Goal: Task Accomplishment & Management: Use online tool/utility

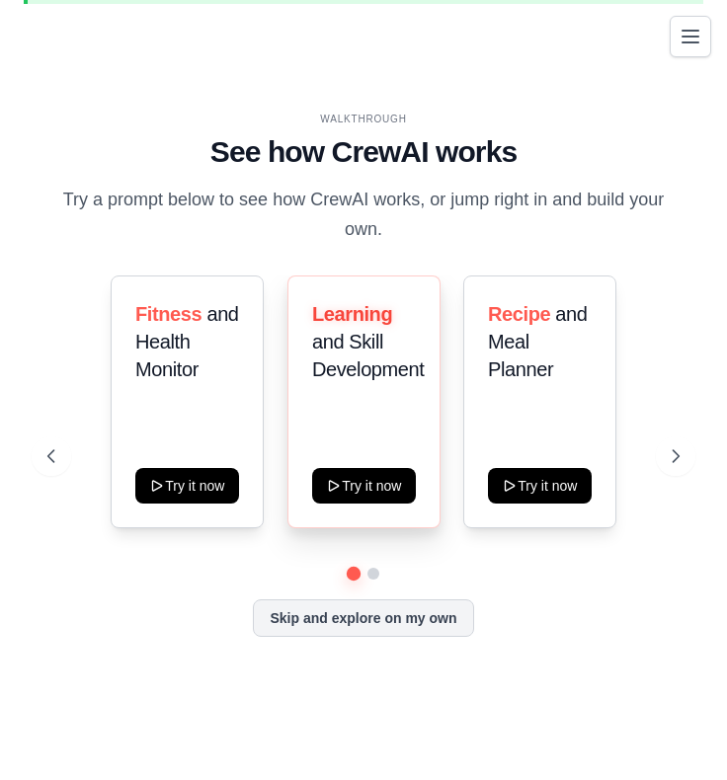
scroll to position [67, 0]
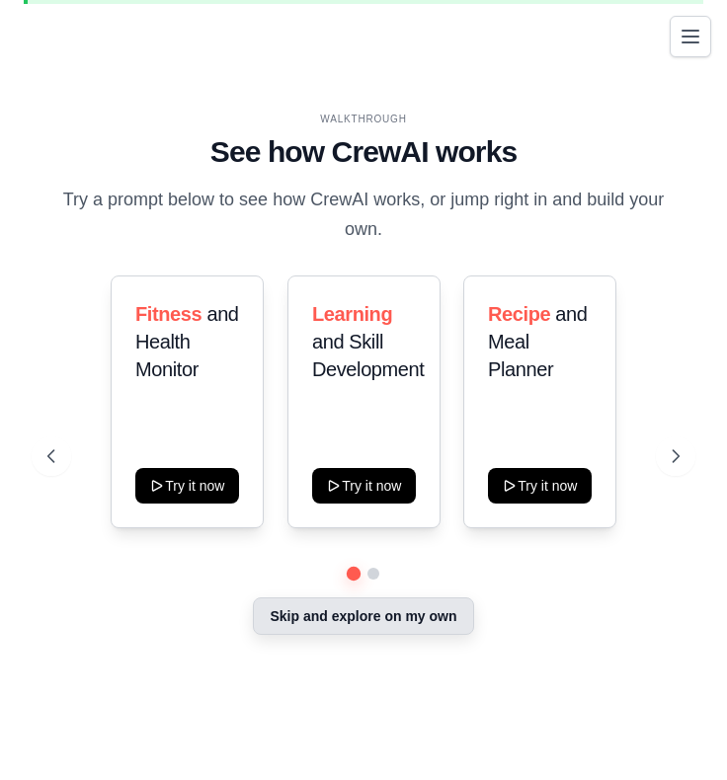
click at [373, 621] on button "Skip and explore on my own" at bounding box center [363, 617] width 220 height 38
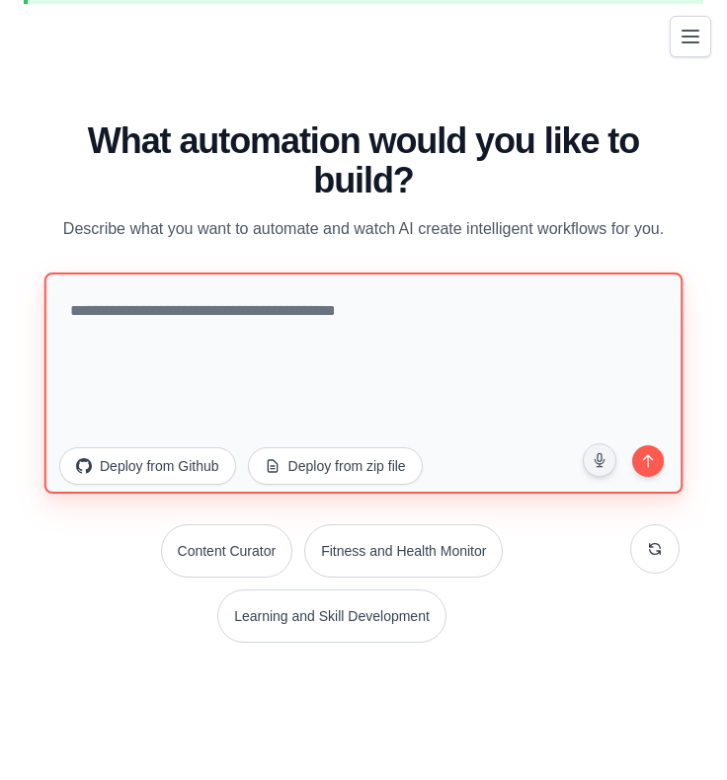
click at [228, 325] on textarea at bounding box center [363, 383] width 638 height 221
click at [408, 390] on textarea "***" at bounding box center [363, 383] width 638 height 221
paste textarea "**********"
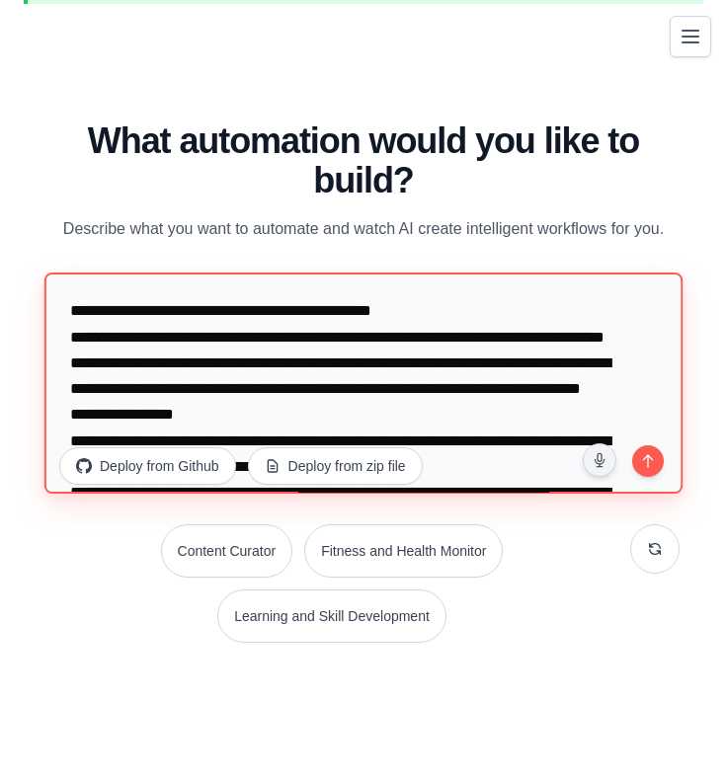
scroll to position [360, 0]
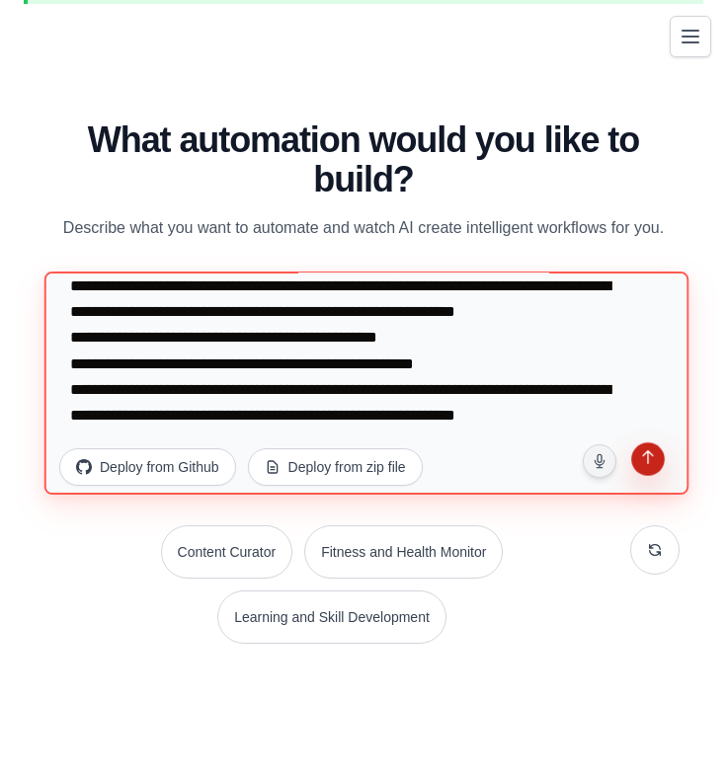
type textarea "**********"
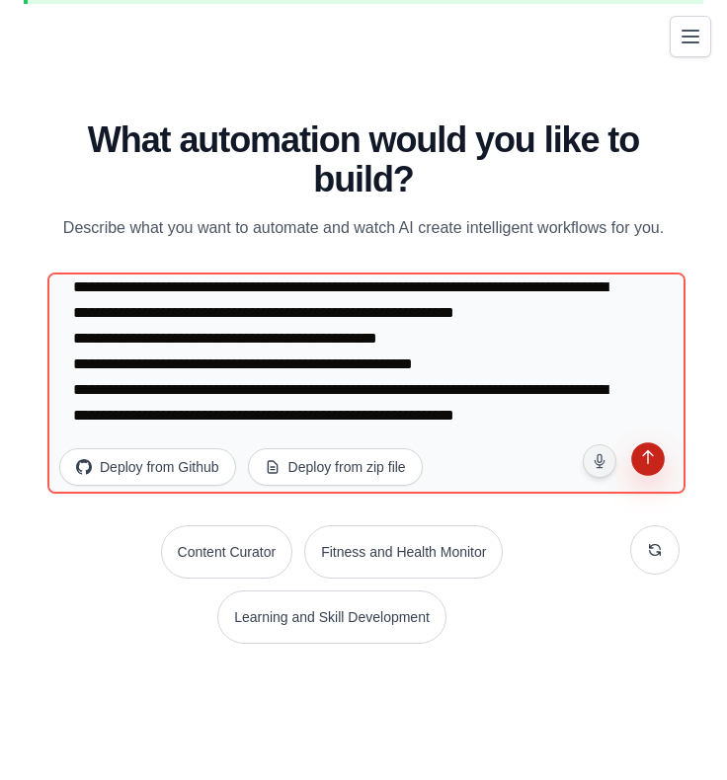
click at [651, 469] on button "submit" at bounding box center [648, 463] width 38 height 38
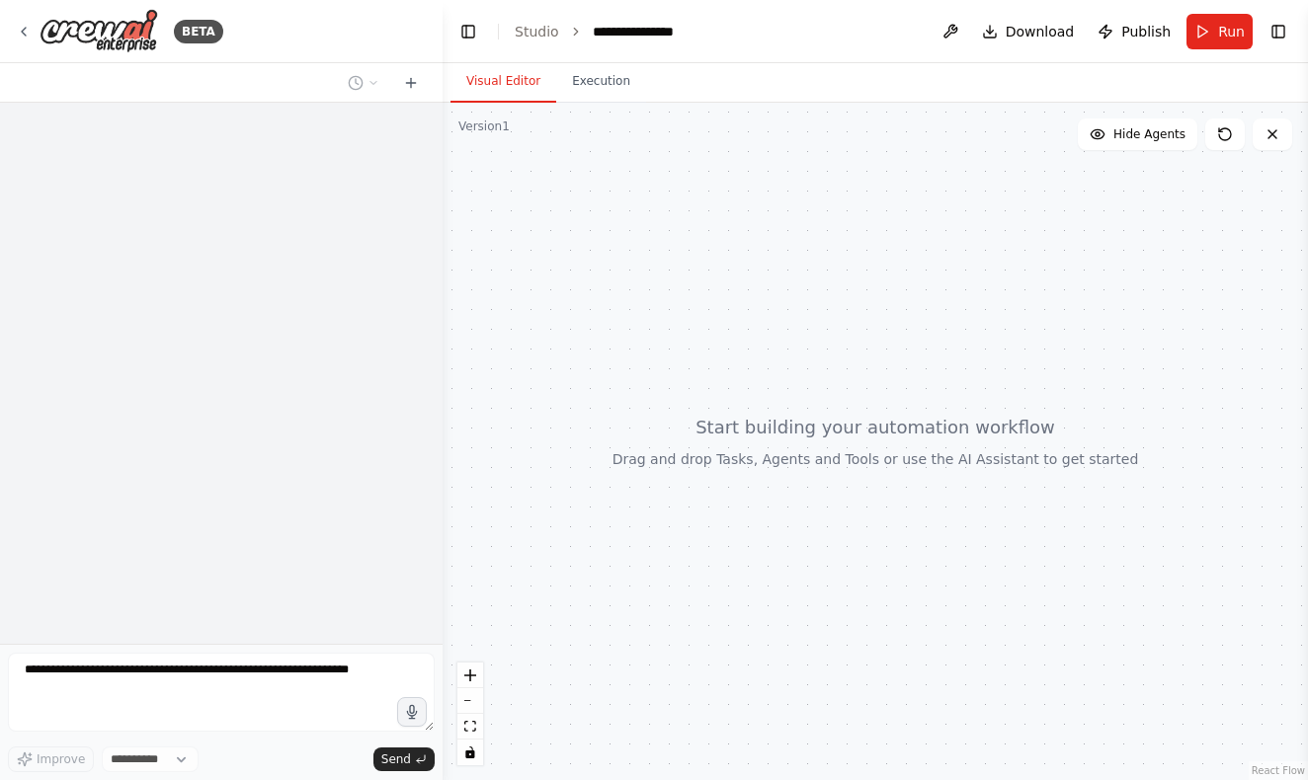
select select "****"
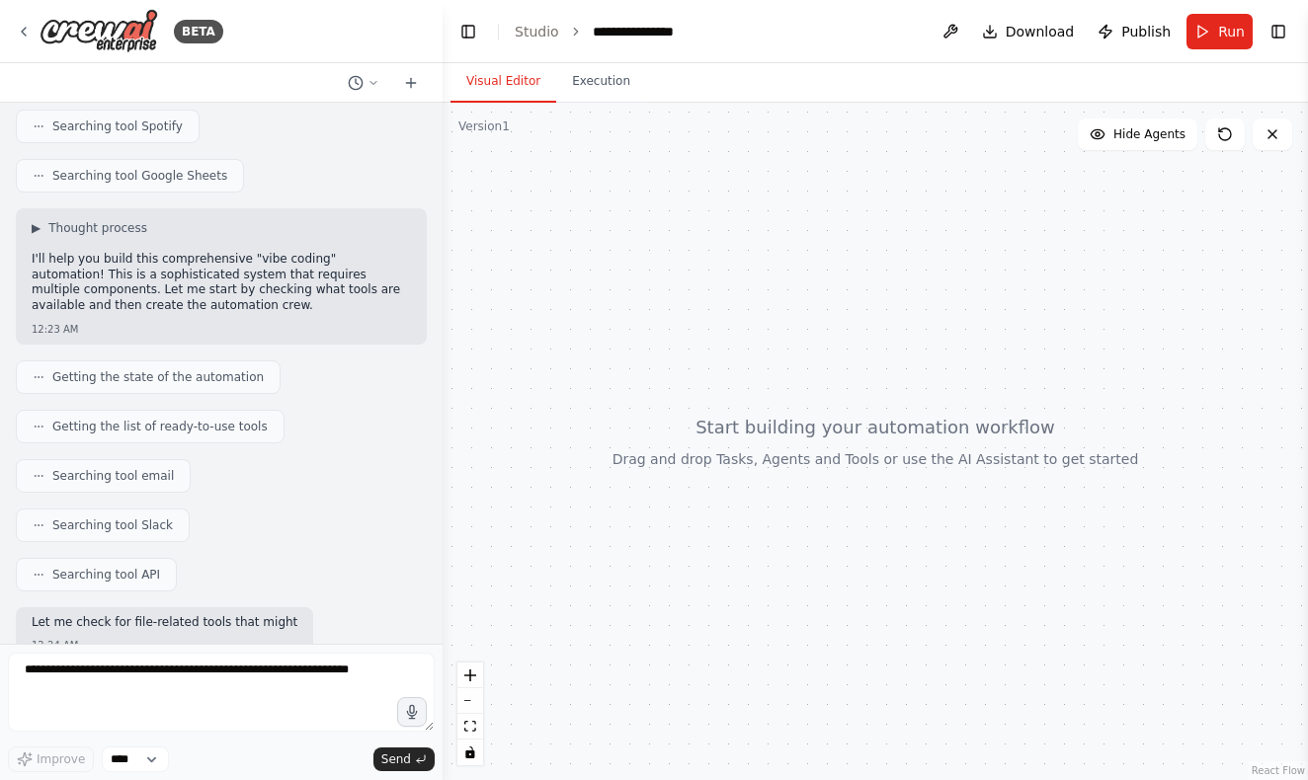
scroll to position [791, 0]
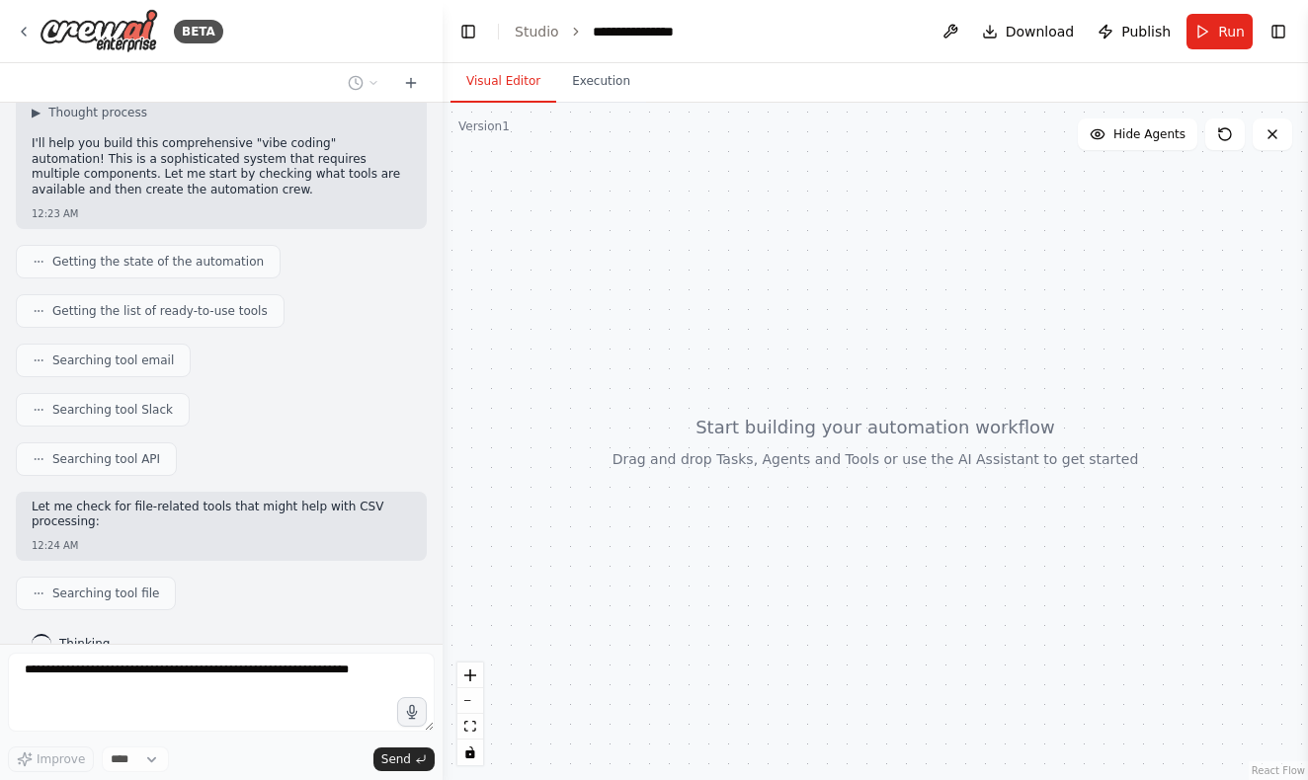
click at [726, 92] on html "BETA 12:23 AM ▶ Thought process I'll help you build this comprehensive "vibe co…" at bounding box center [654, 390] width 1308 height 780
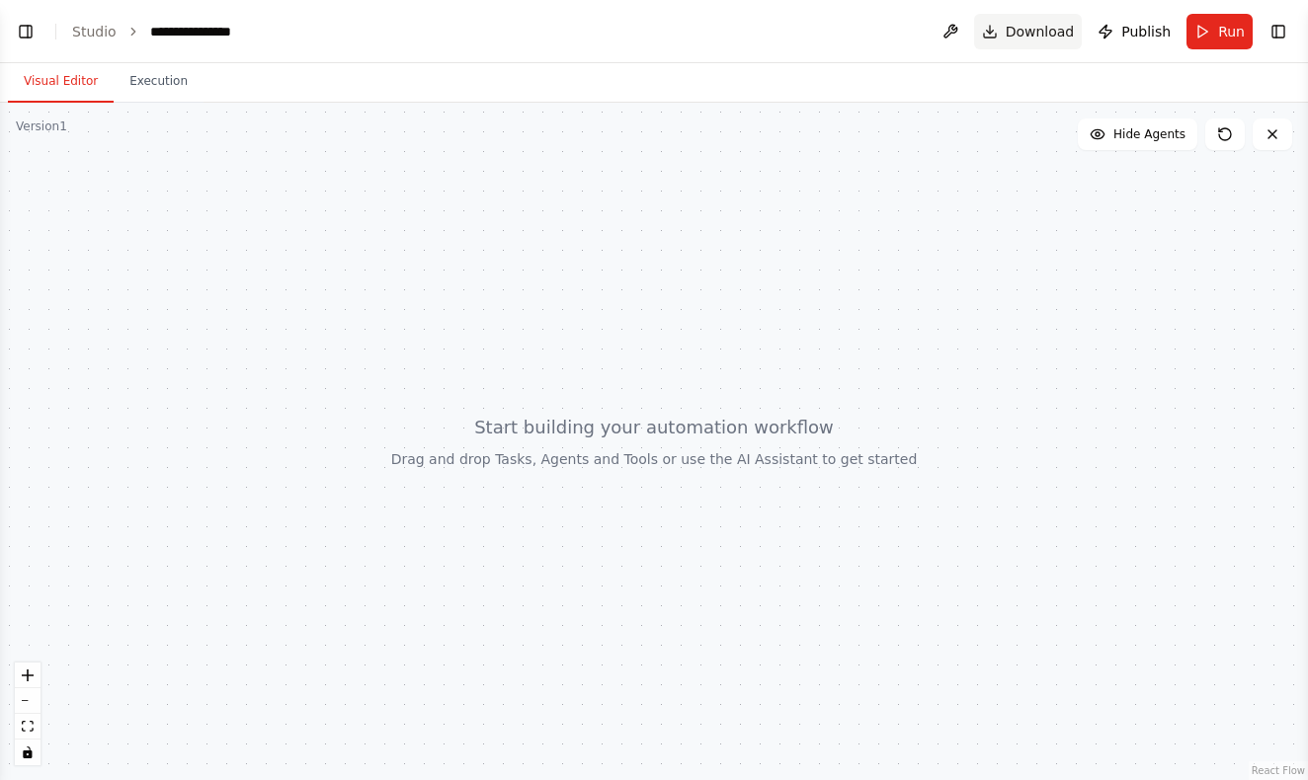
select select "****"
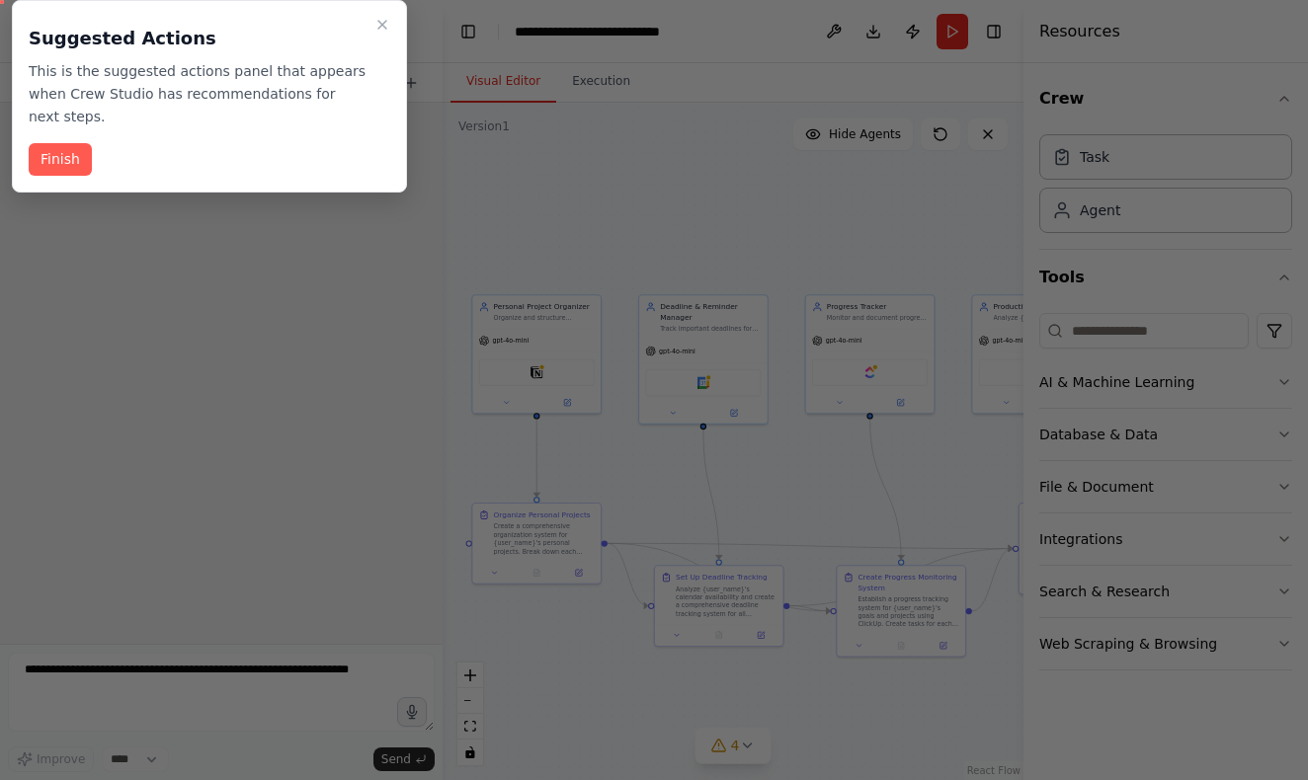
scroll to position [1602, 0]
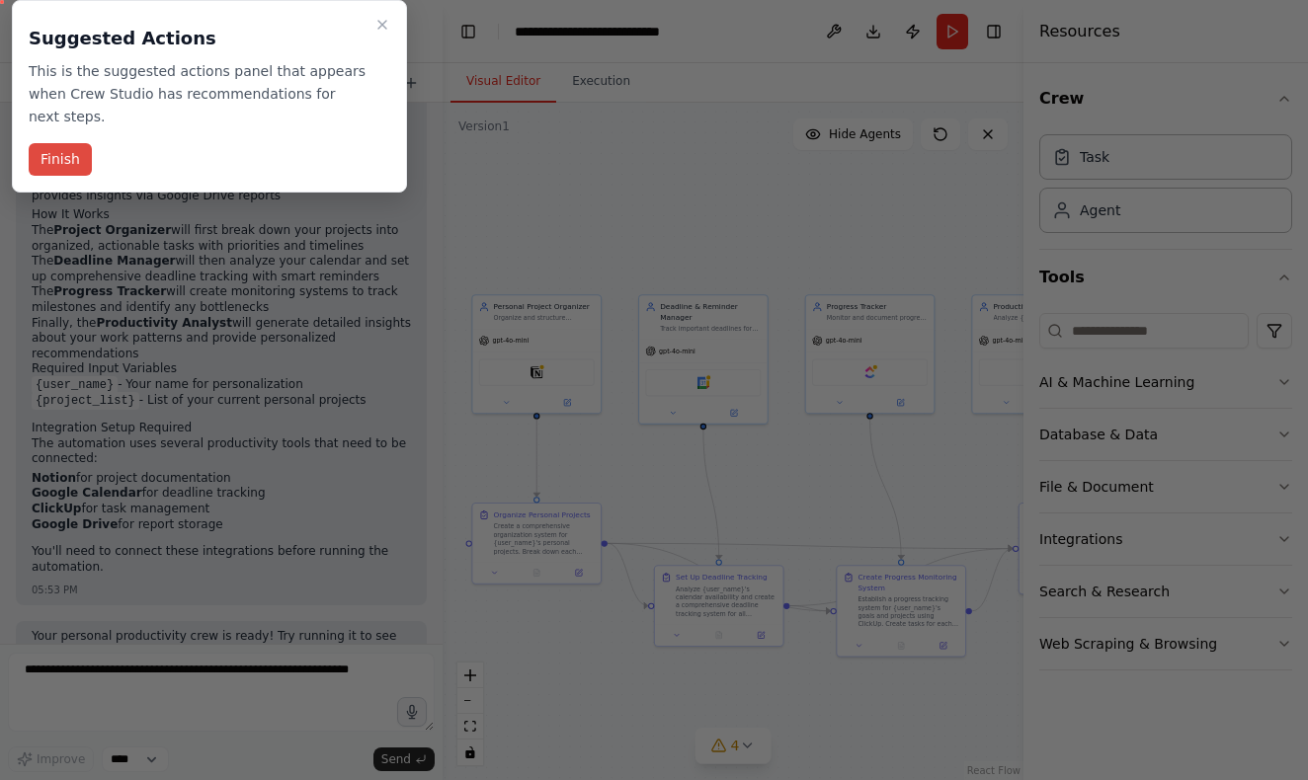
click at [53, 152] on button "Finish" at bounding box center [60, 159] width 63 height 33
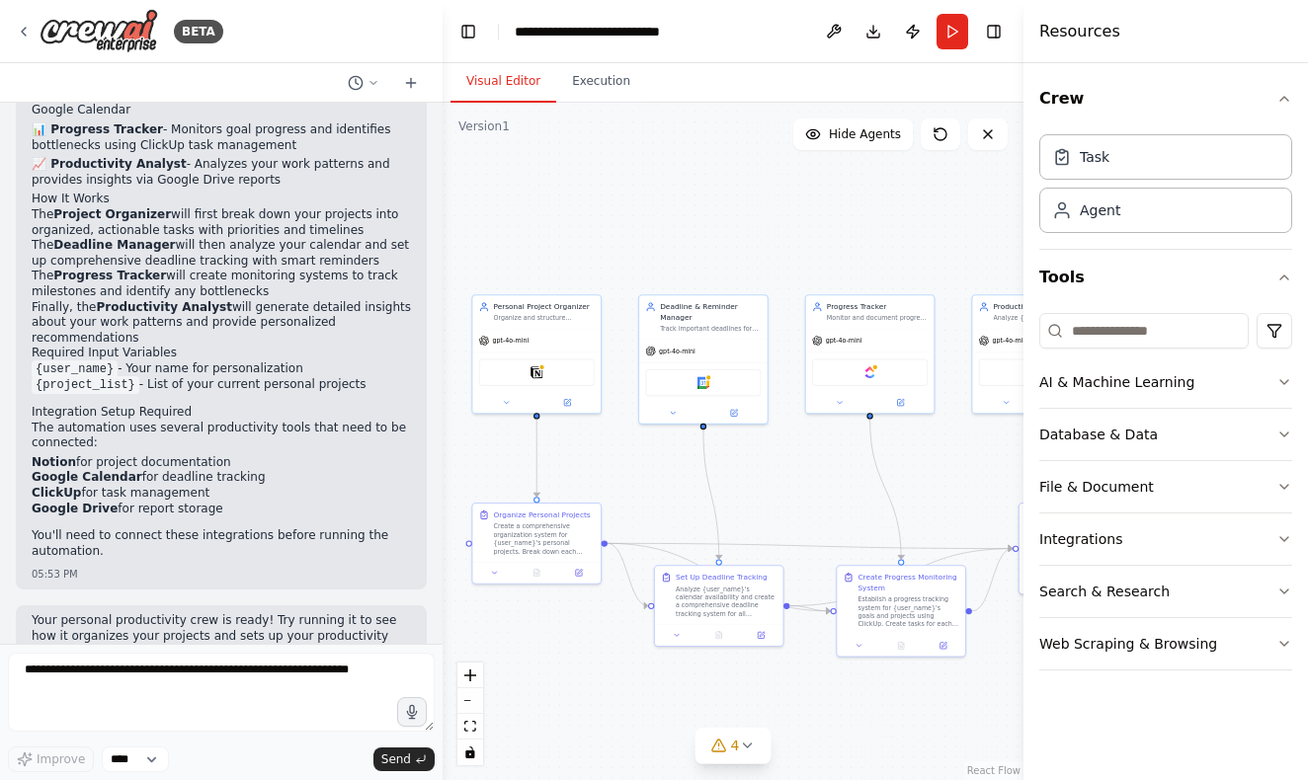
scroll to position [0, 0]
click at [149, 613] on p "Your personal productivity crew is ready! Try running it to see how it organize…" at bounding box center [221, 636] width 379 height 46
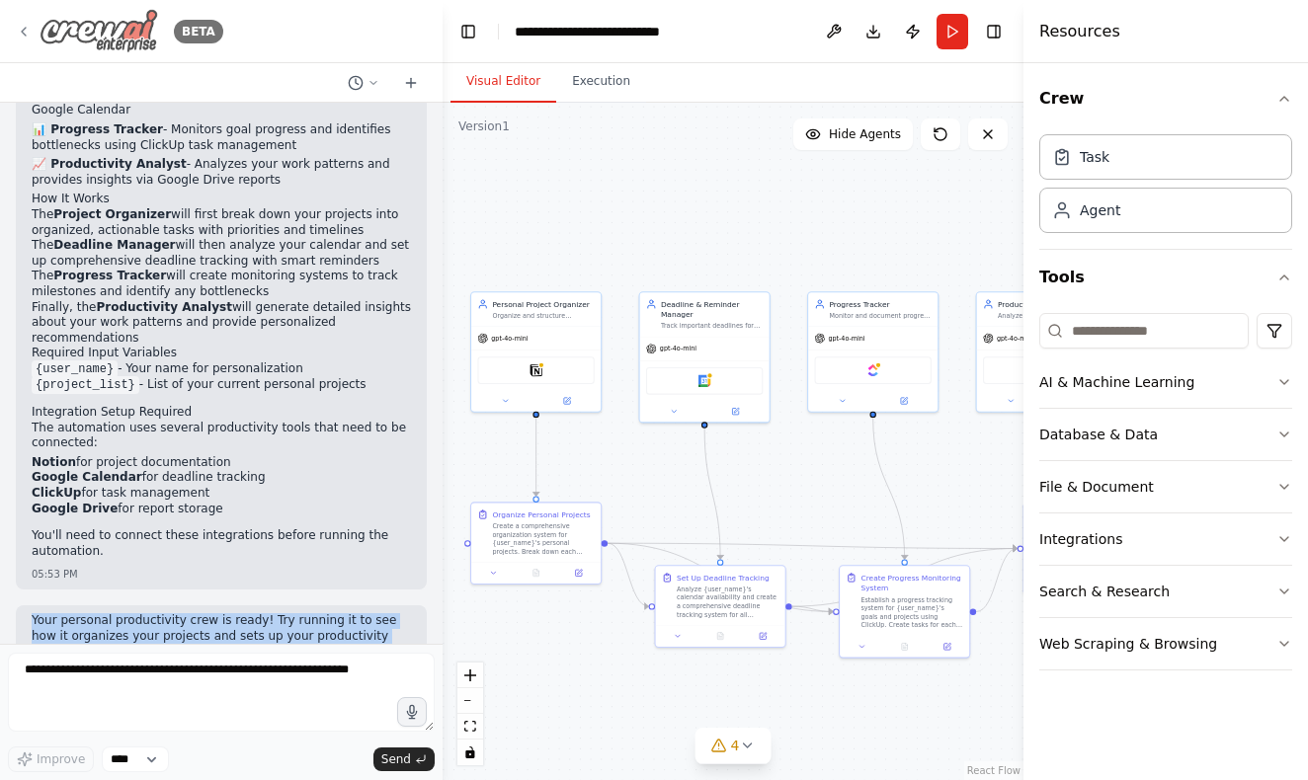
click at [91, 13] on img at bounding box center [99, 31] width 119 height 44
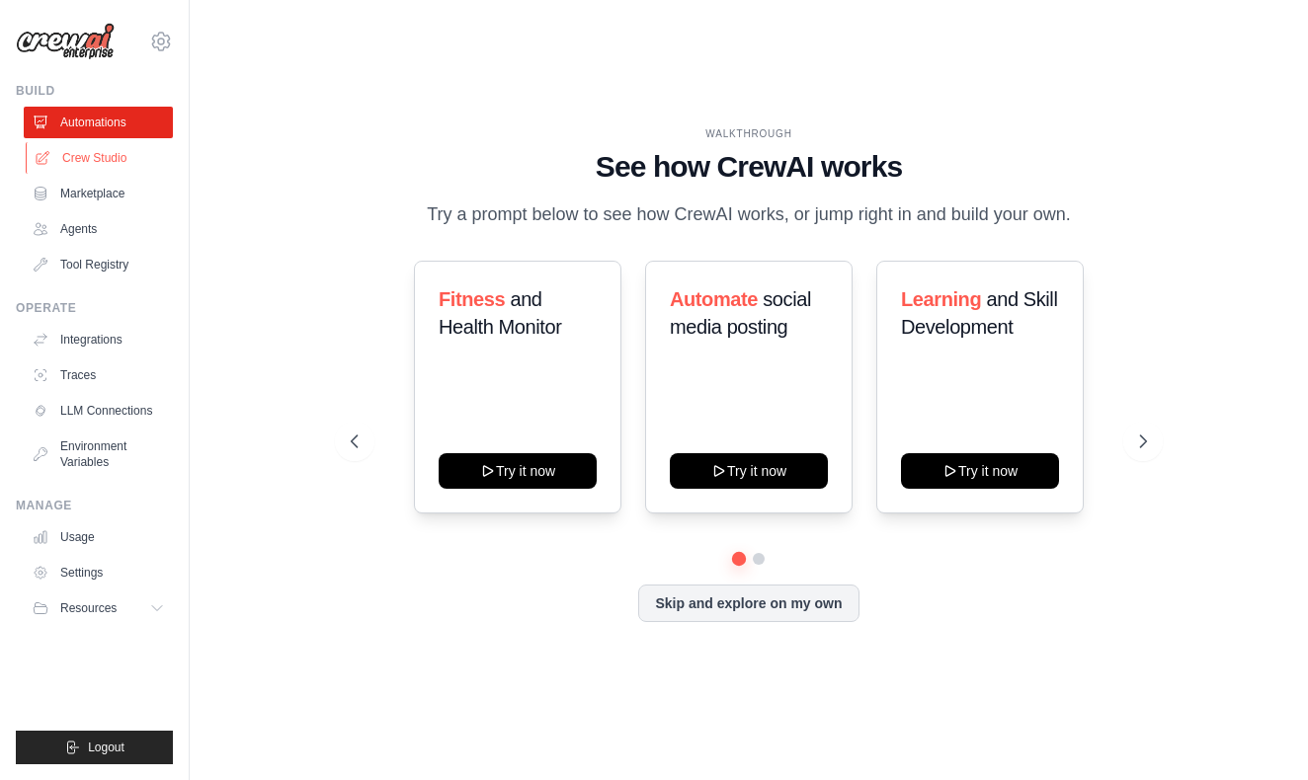
click at [98, 165] on link "Crew Studio" at bounding box center [100, 158] width 149 height 32
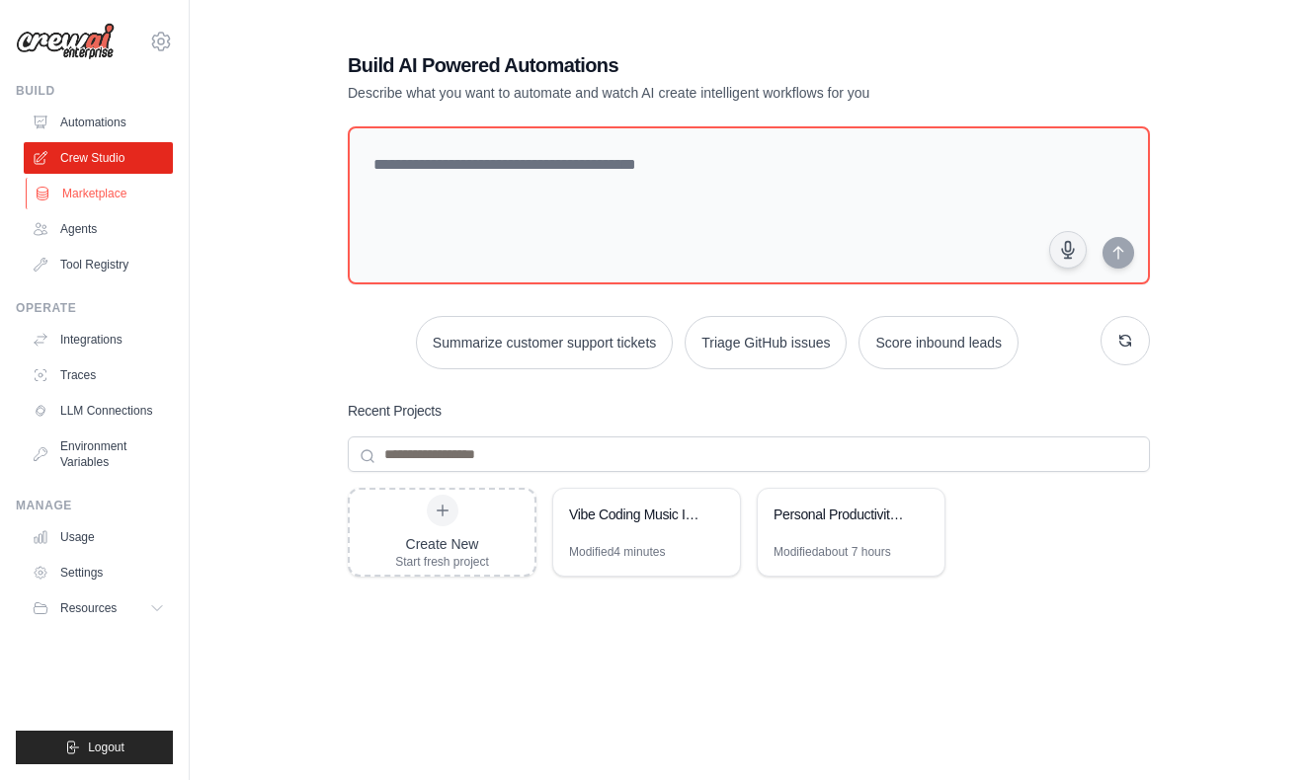
click at [94, 197] on link "Marketplace" at bounding box center [100, 194] width 149 height 32
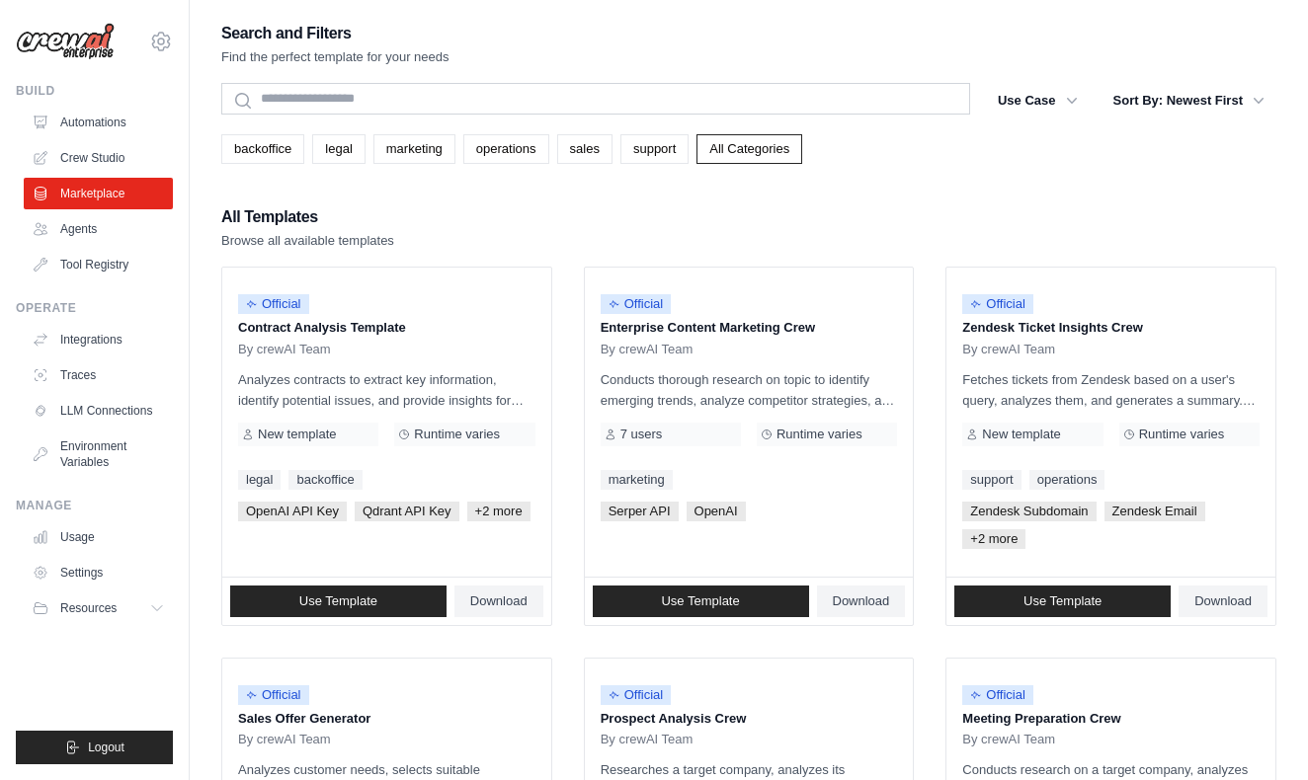
click at [83, 59] on img at bounding box center [65, 42] width 99 height 38
click at [83, 53] on img at bounding box center [65, 42] width 99 height 38
click at [105, 29] on img at bounding box center [65, 42] width 99 height 38
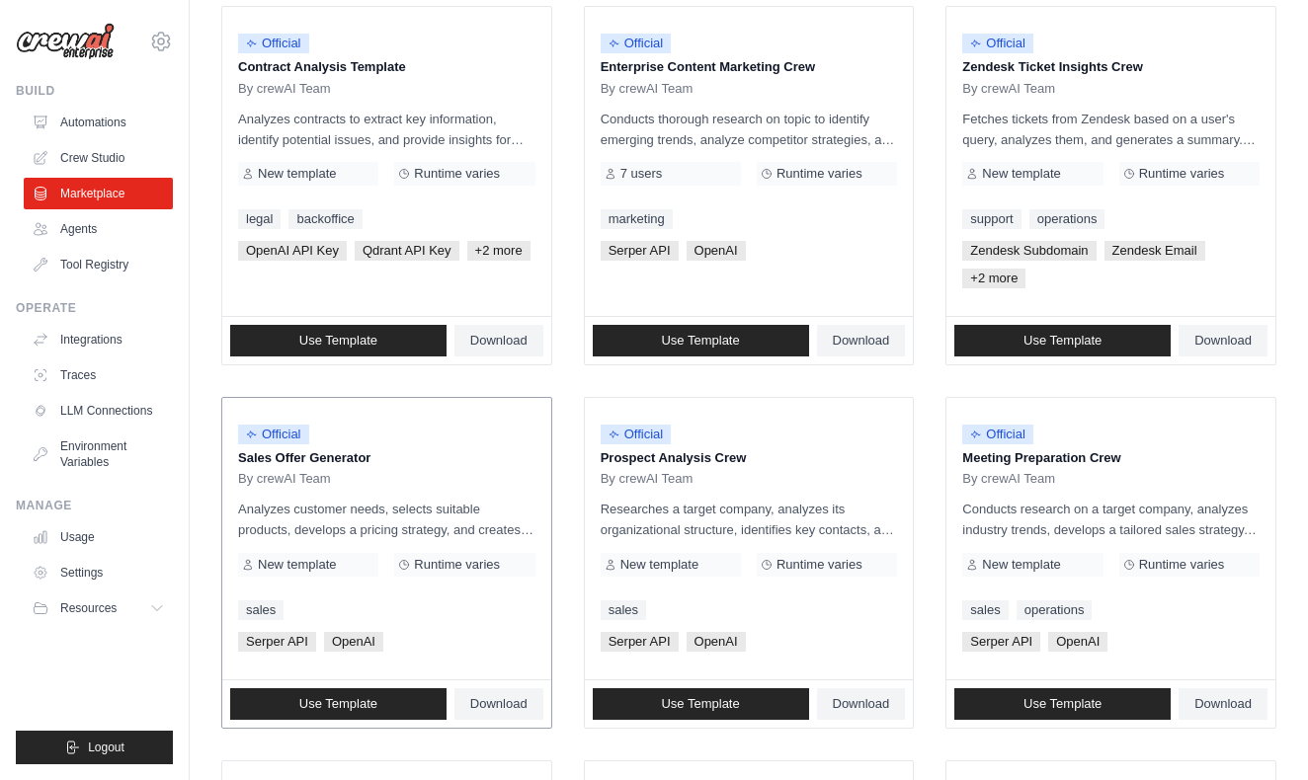
scroll to position [263, 0]
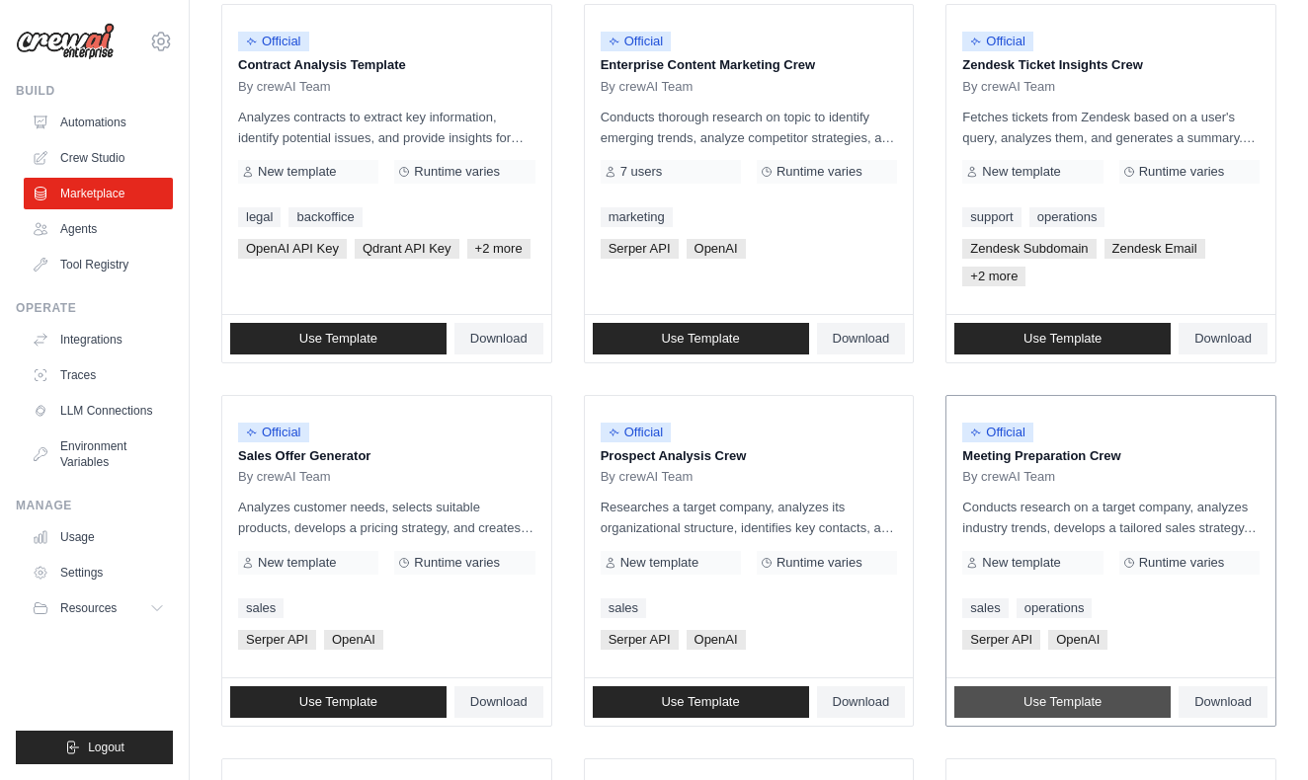
click at [1087, 702] on span "Use Template" at bounding box center [1062, 702] width 78 height 16
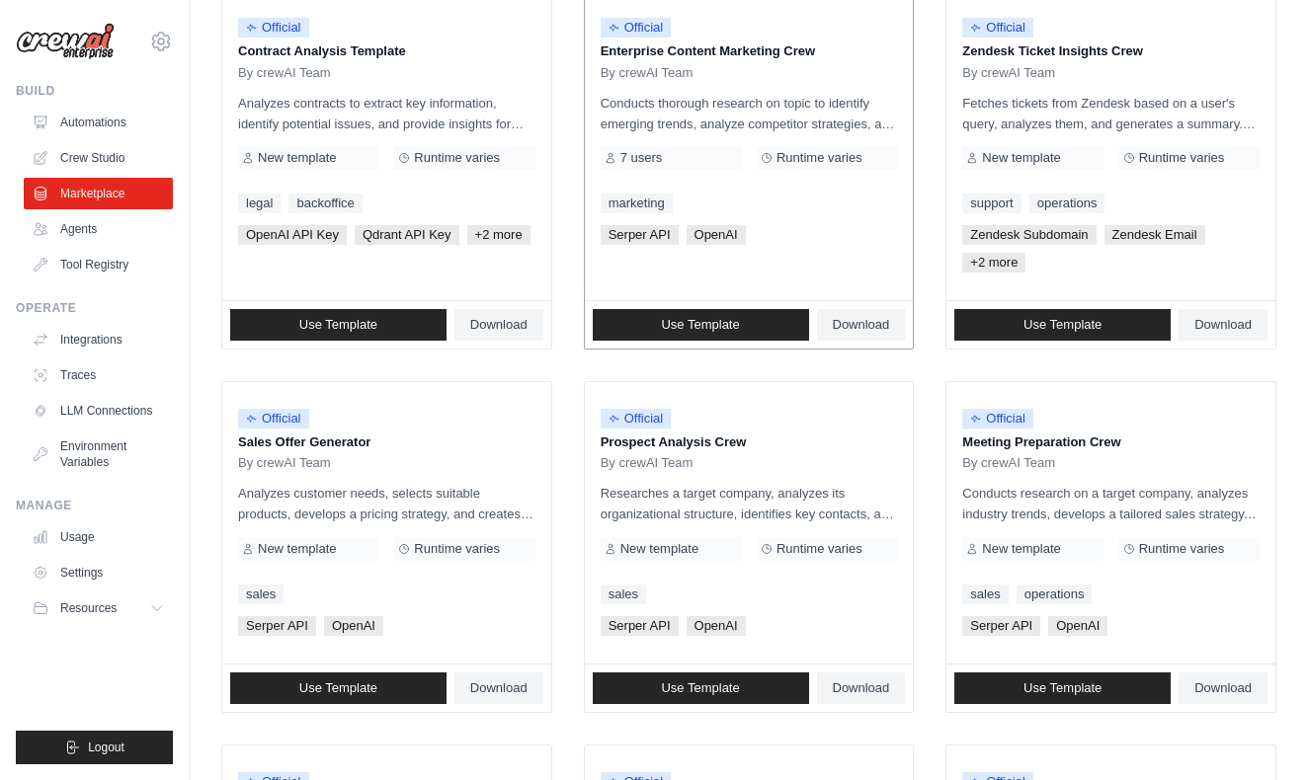
scroll to position [220, 0]
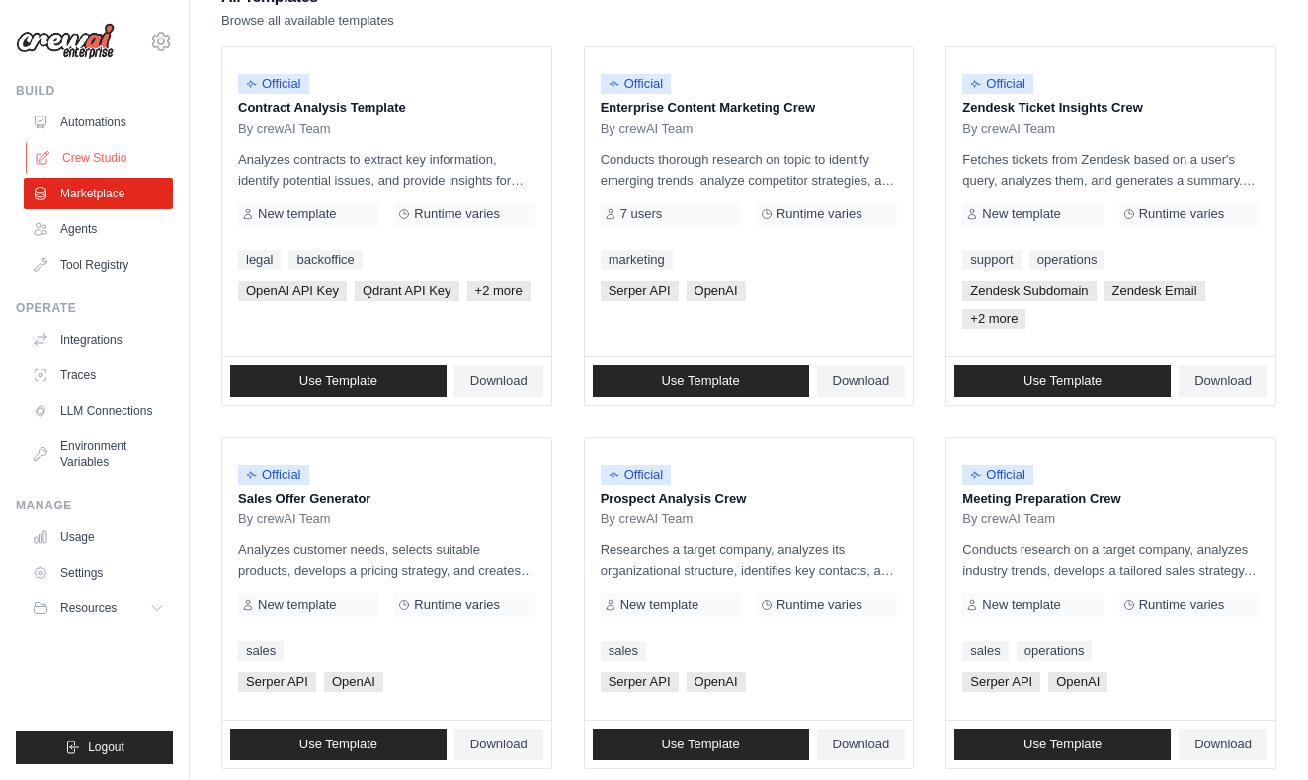
click at [68, 146] on link "Crew Studio" at bounding box center [100, 158] width 149 height 32
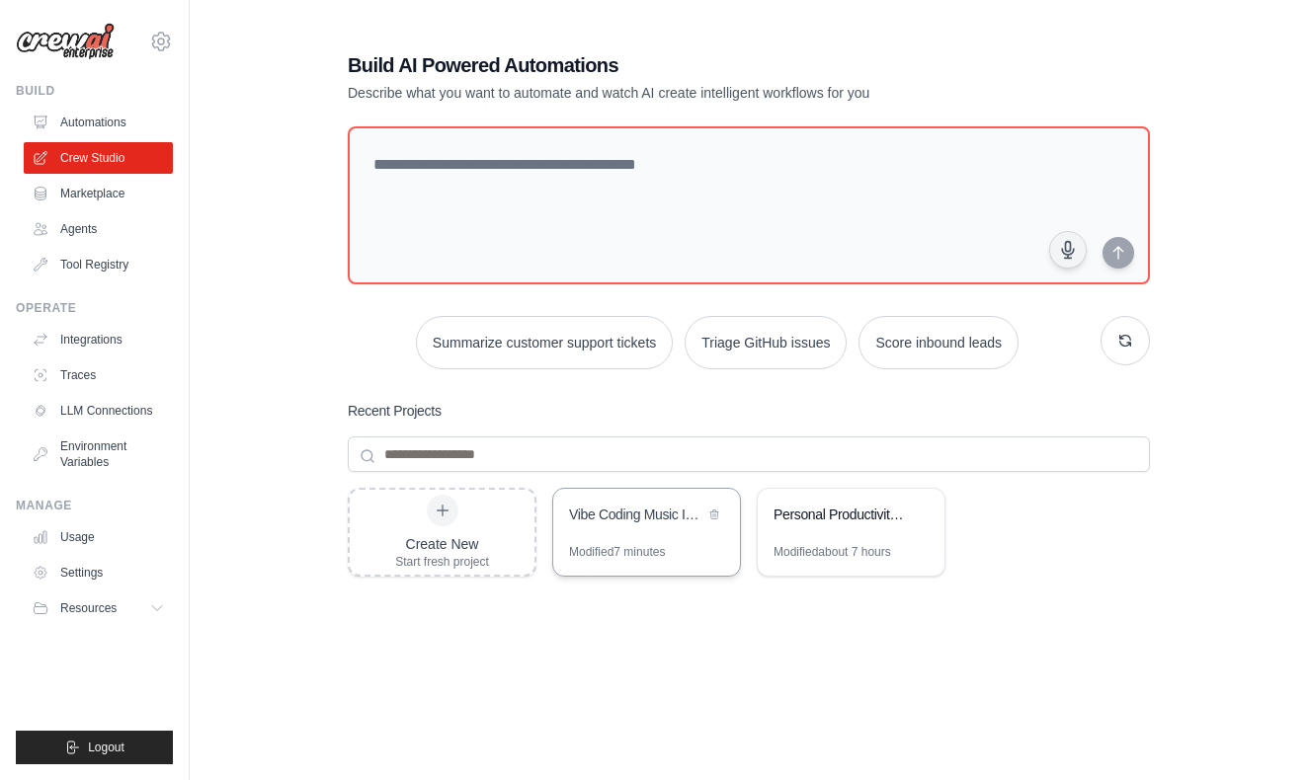
click at [634, 524] on div "Vibe Coding Music Intelligence Platform" at bounding box center [636, 517] width 135 height 24
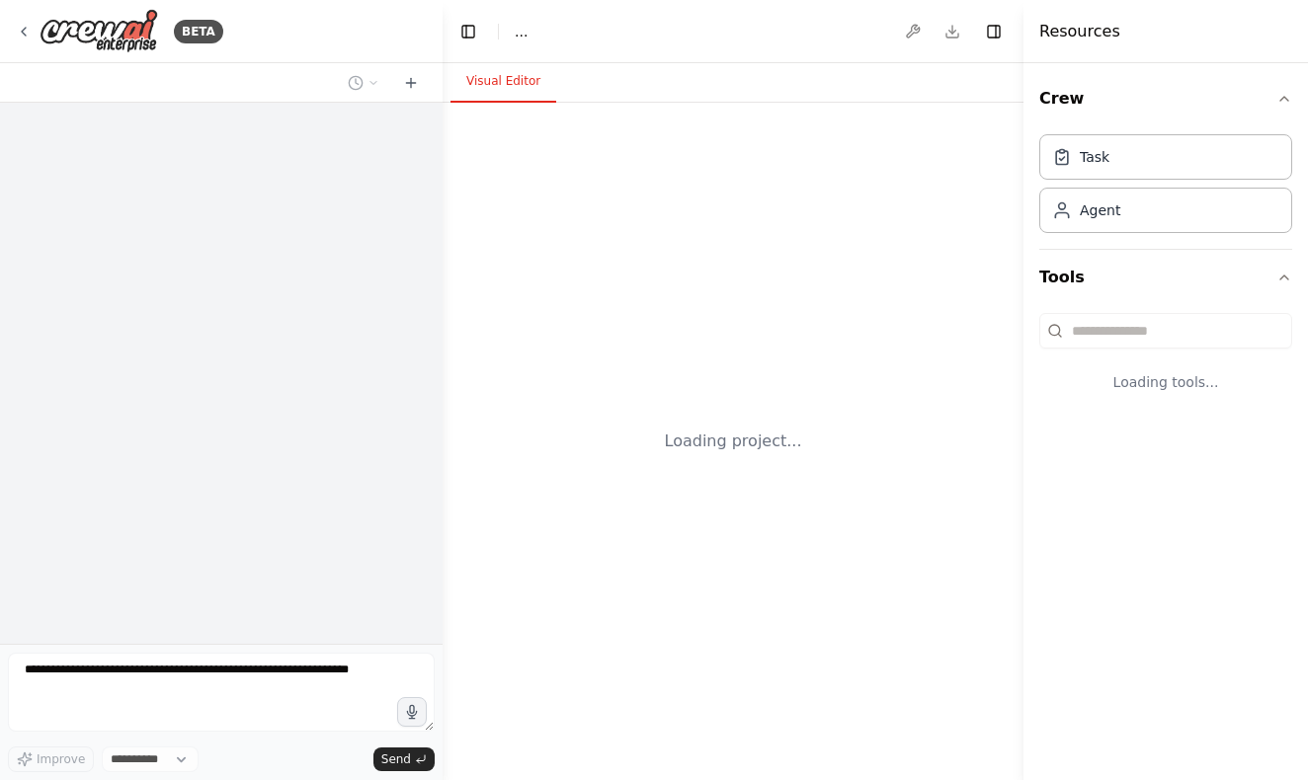
select select "****"
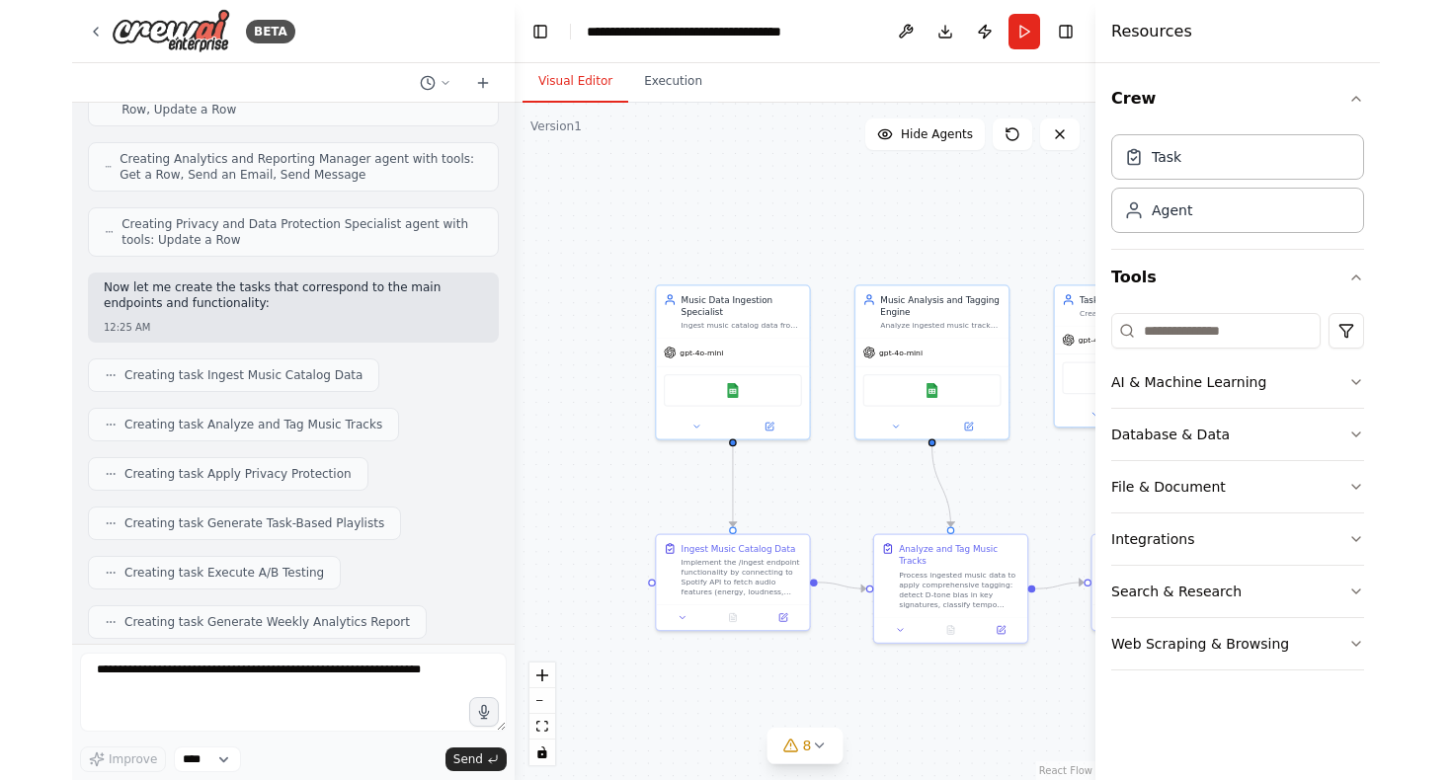
scroll to position [2535, 0]
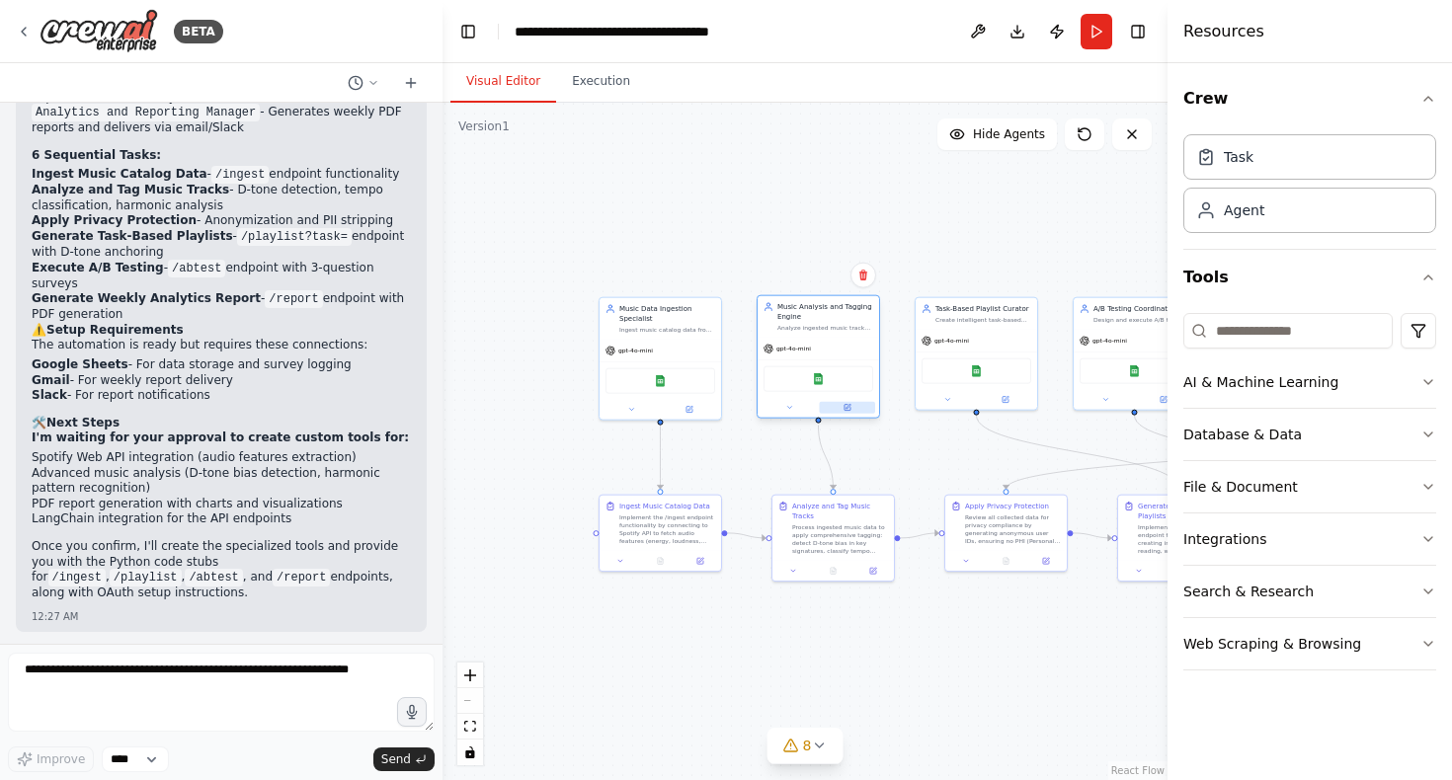
click at [854, 412] on button at bounding box center [847, 408] width 56 height 12
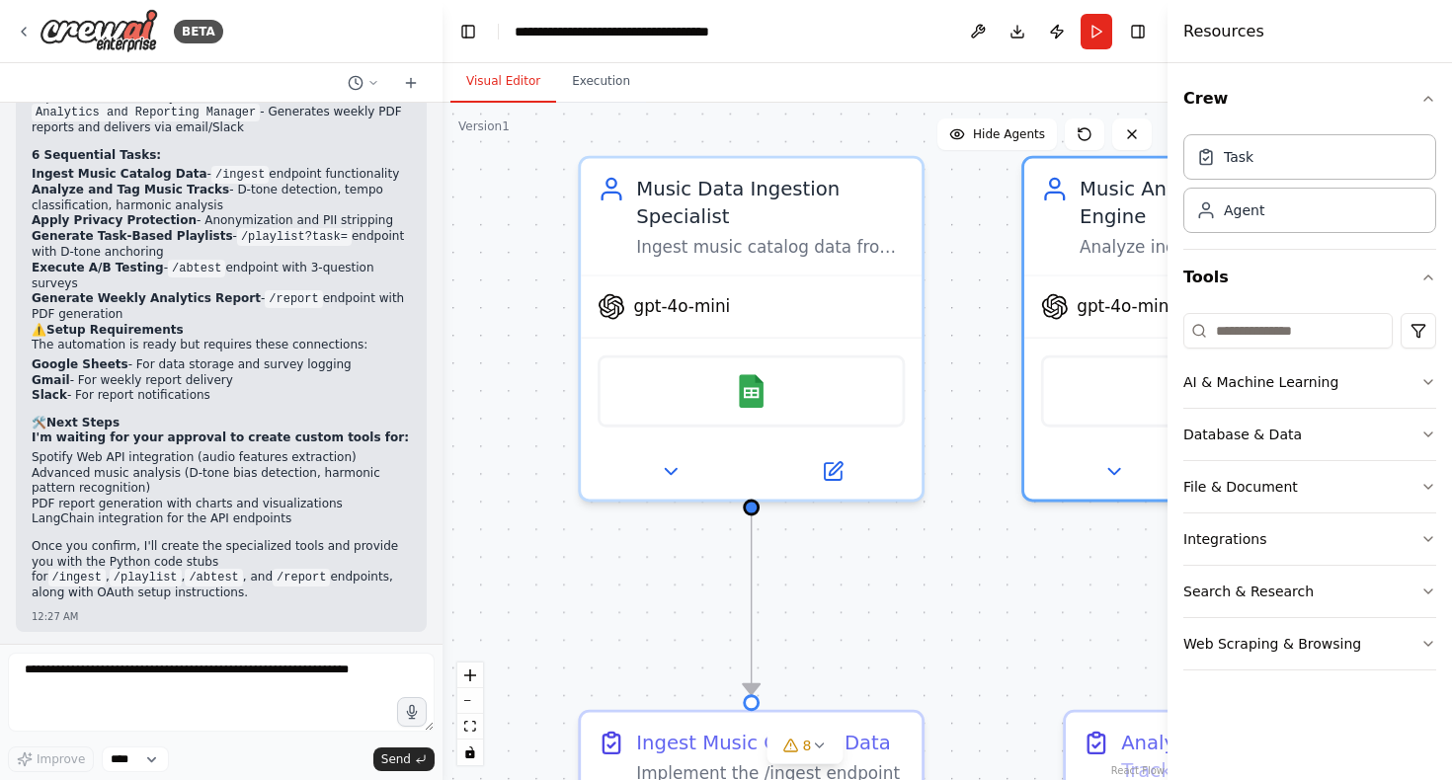
drag, startPoint x: 827, startPoint y: 176, endPoint x: 935, endPoint y: 124, distance: 120.2
click at [935, 124] on div ".deletable-edge-delete-btn { width: 20px; height: 20px; border: 0px solid #ffff…" at bounding box center [805, 442] width 725 height 678
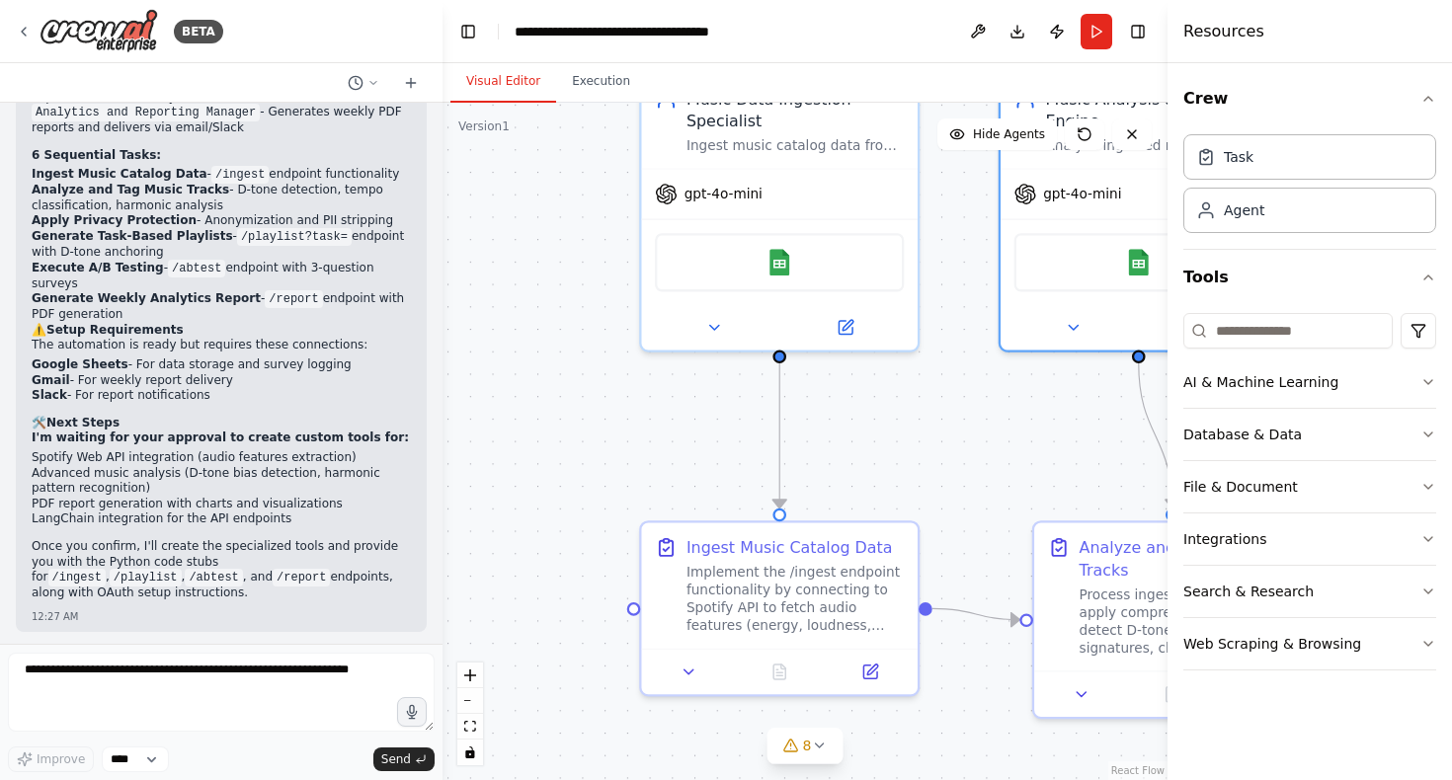
drag, startPoint x: 926, startPoint y: 483, endPoint x: 923, endPoint y: 367, distance: 115.6
click at [924, 367] on div ".deletable-edge-delete-btn { width: 20px; height: 20px; border: 0px solid #ffff…" at bounding box center [805, 442] width 725 height 678
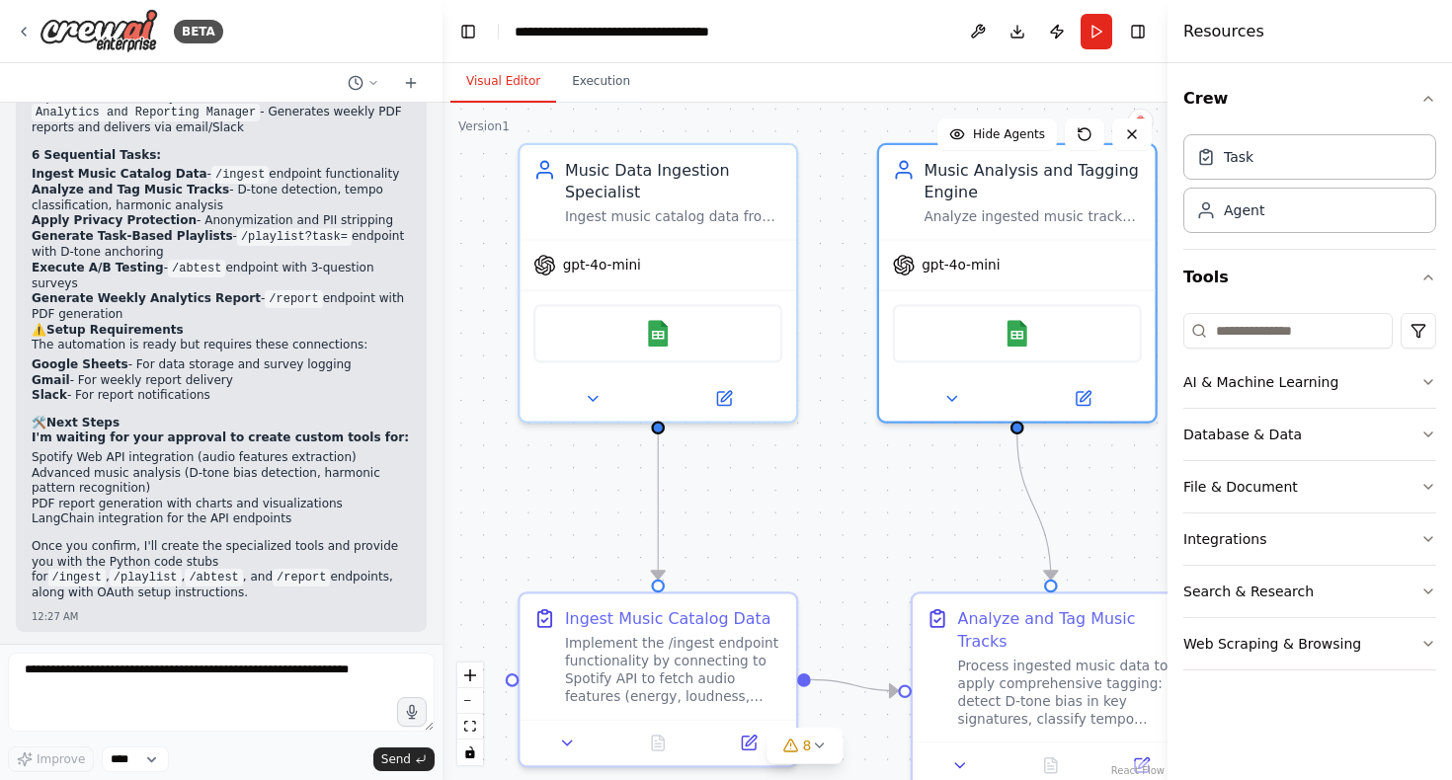
drag, startPoint x: 941, startPoint y: 391, endPoint x: 799, endPoint y: 477, distance: 166.2
click at [799, 477] on div ".deletable-edge-delete-btn { width: 20px; height: 20px; border: 0px solid #ffff…" at bounding box center [805, 442] width 725 height 678
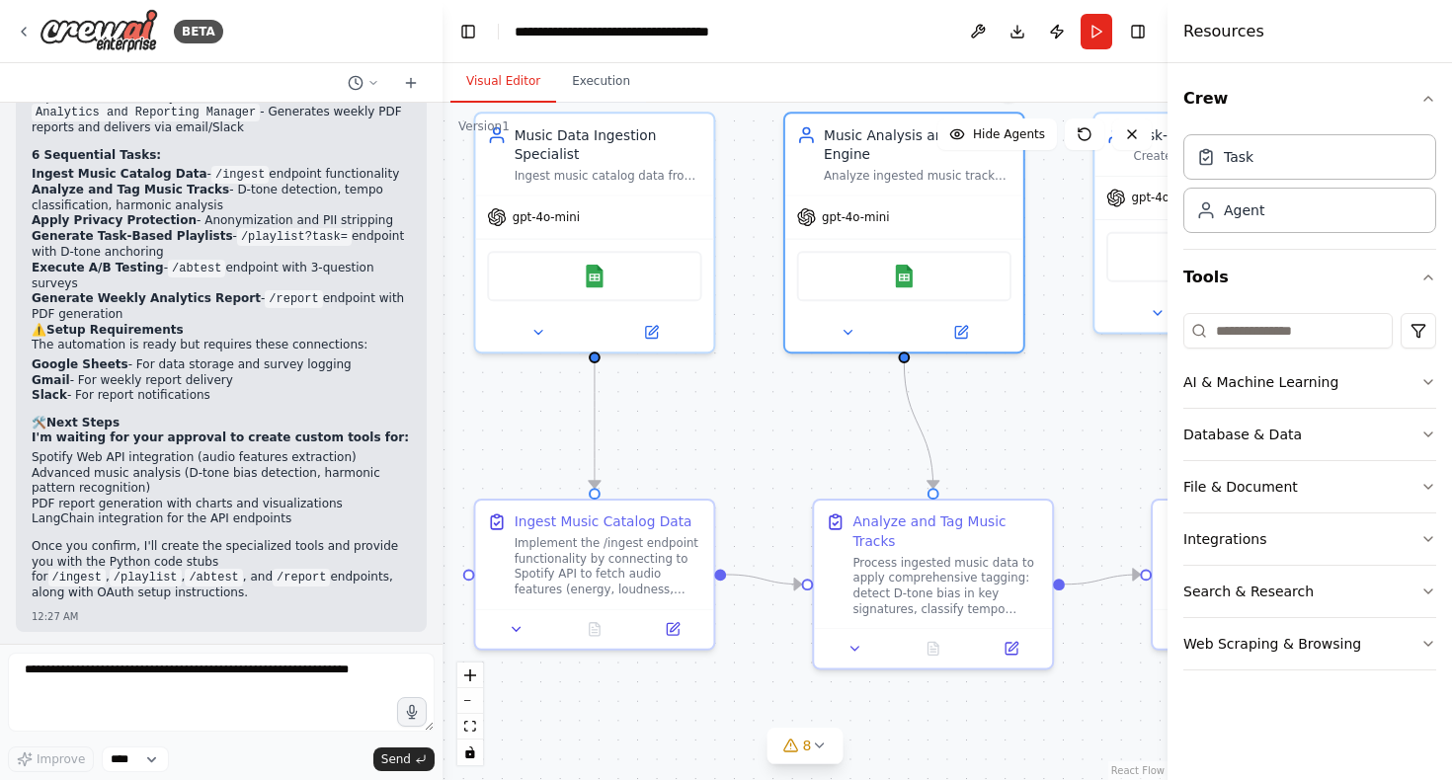
drag, startPoint x: 798, startPoint y: 529, endPoint x: 735, endPoint y: 441, distance: 109.1
click at [735, 440] on div ".deletable-edge-delete-btn { width: 20px; height: 20px; border: 0px solid #ffff…" at bounding box center [805, 442] width 725 height 678
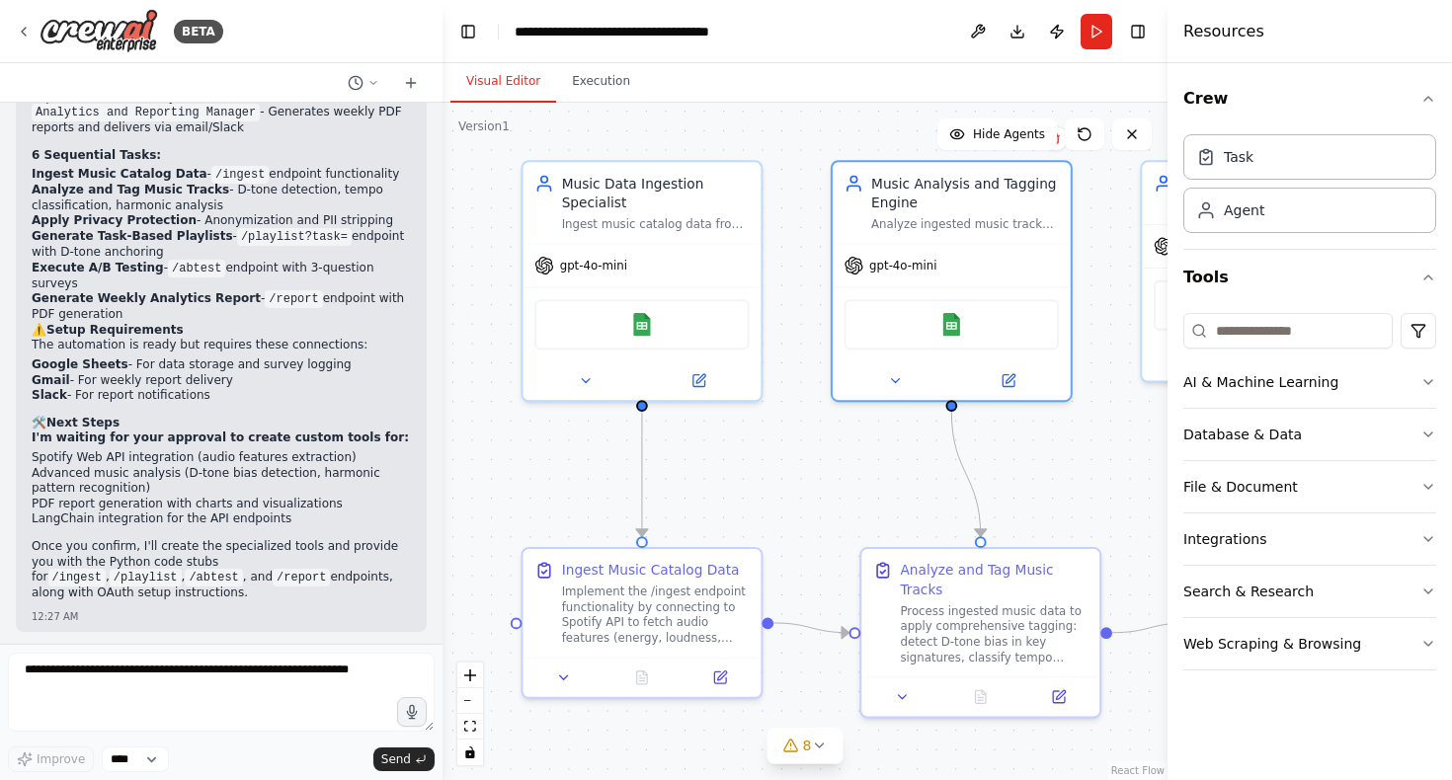
drag, startPoint x: 700, startPoint y: 364, endPoint x: 763, endPoint y: 416, distance: 81.3
click at [764, 416] on div ".deletable-edge-delete-btn { width: 20px; height: 20px; border: 0px solid #ffff…" at bounding box center [805, 442] width 725 height 678
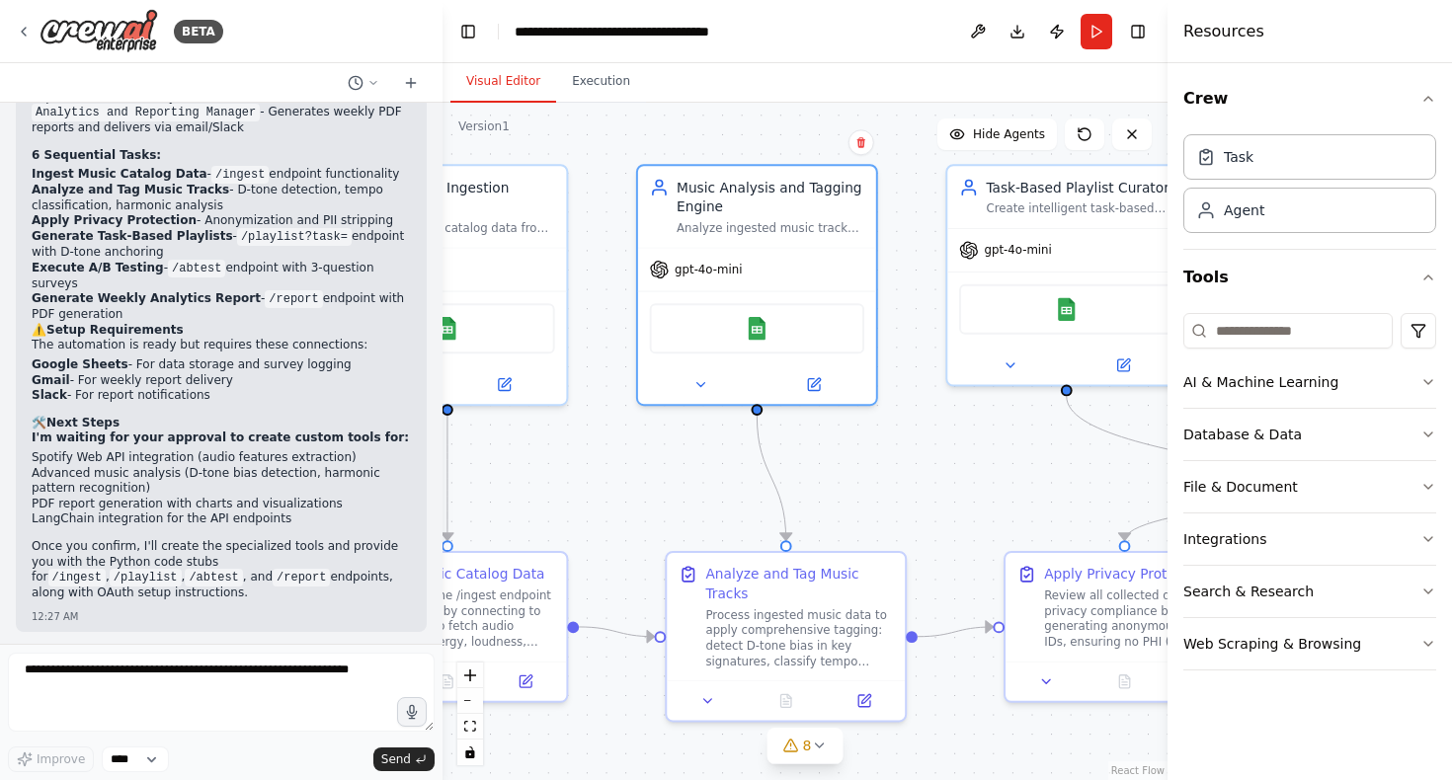
drag, startPoint x: 1044, startPoint y: 460, endPoint x: 826, endPoint y: 460, distance: 218.3
click at [831, 460] on div ".deletable-edge-delete-btn { width: 20px; height: 20px; border: 0px solid #ffff…" at bounding box center [805, 442] width 725 height 678
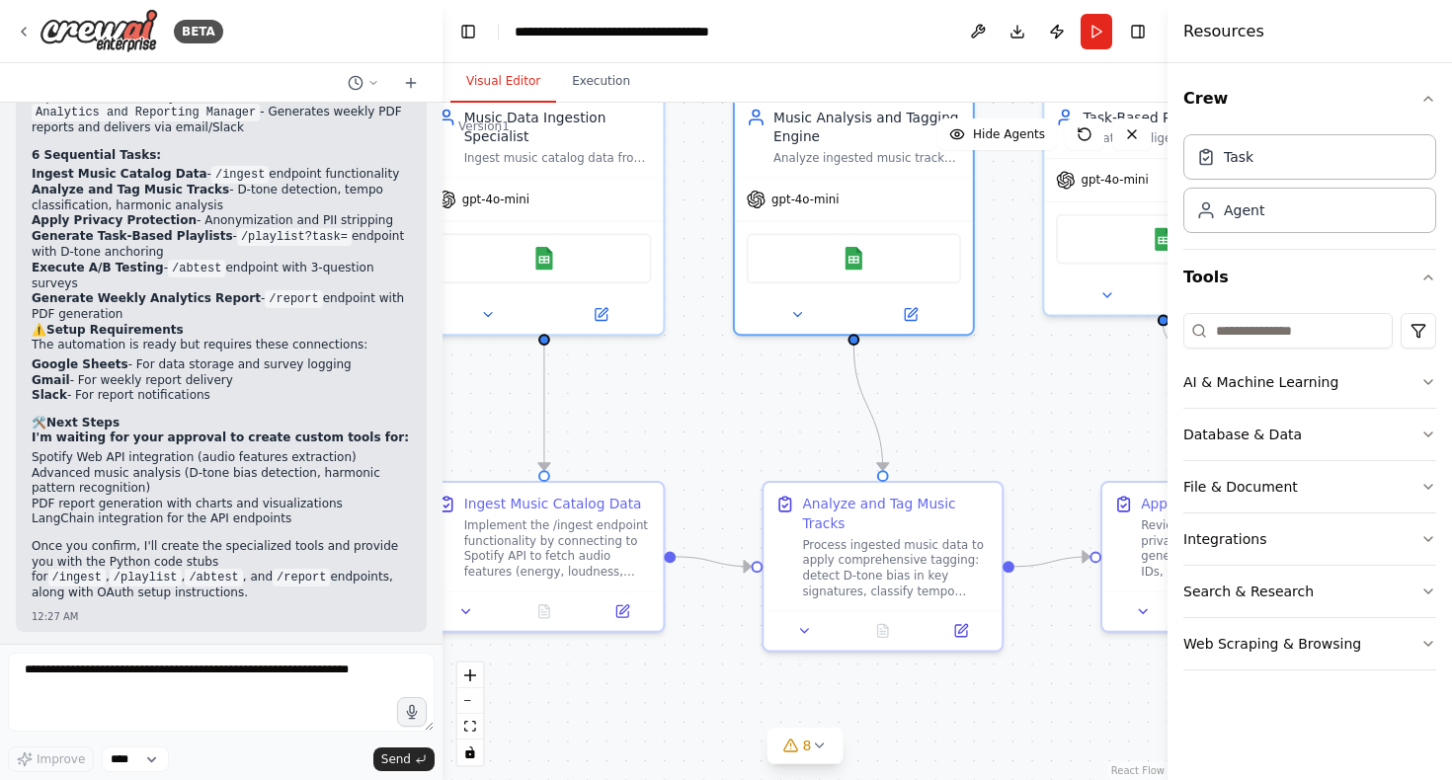
drag, startPoint x: 939, startPoint y: 478, endPoint x: 1020, endPoint y: 421, distance: 99.2
click at [1022, 420] on div ".deletable-edge-delete-btn { width: 20px; height: 20px; border: 0px solid #ffff…" at bounding box center [805, 442] width 725 height 678
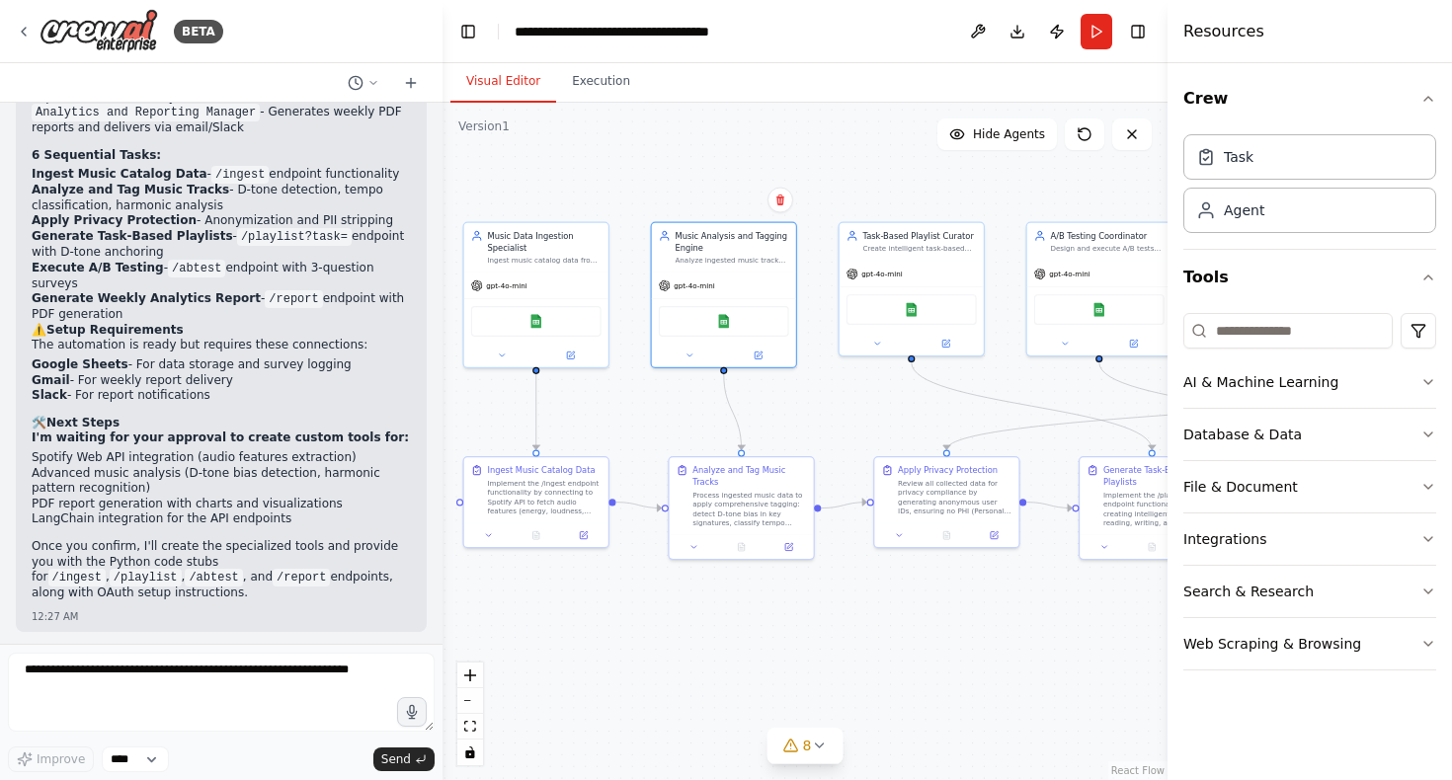
drag, startPoint x: 1020, startPoint y: 421, endPoint x: 821, endPoint y: 420, distance: 199.5
click at [821, 420] on div ".deletable-edge-delete-btn { width: 20px; height: 20px; border: 0px solid #ffff…" at bounding box center [805, 442] width 725 height 678
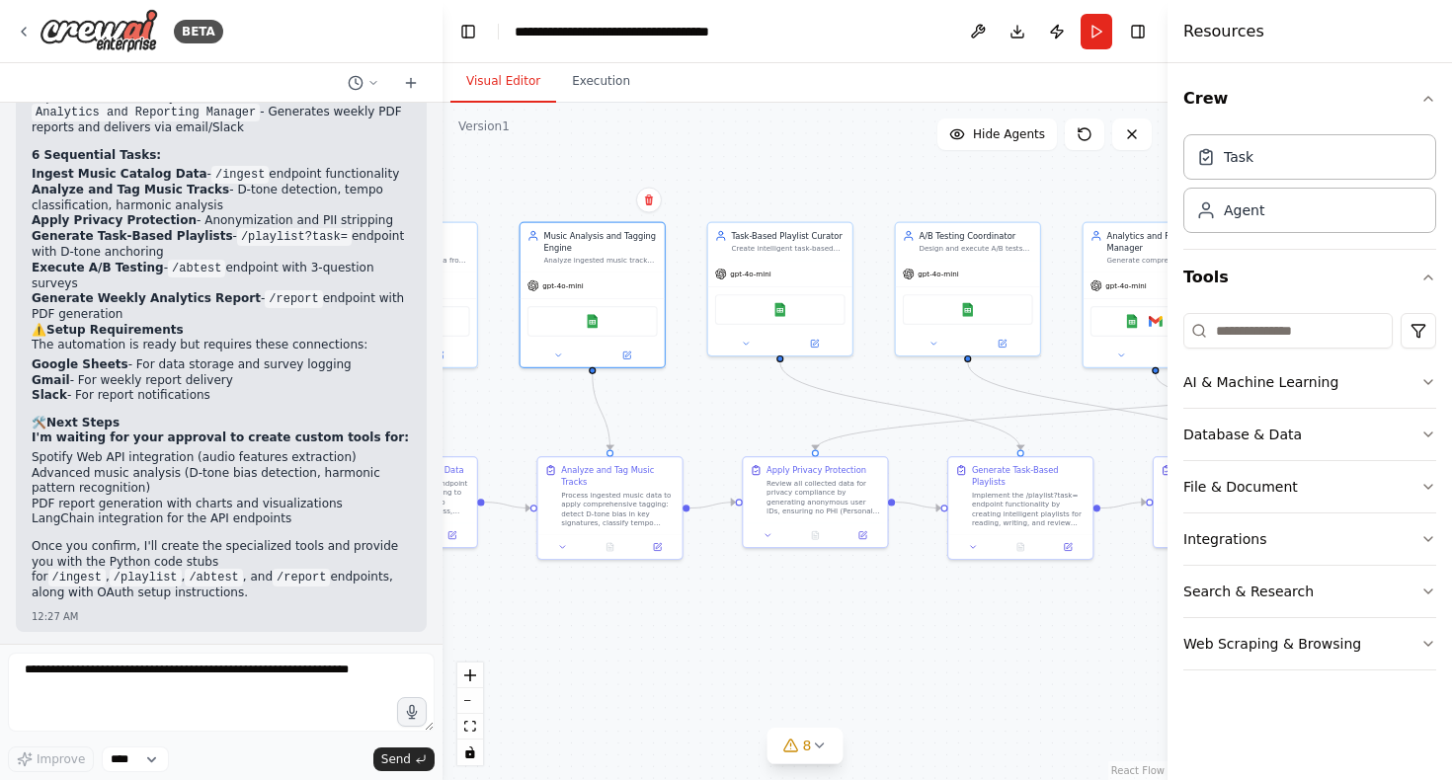
drag, startPoint x: 1045, startPoint y: 458, endPoint x: 737, endPoint y: 445, distance: 308.5
click at [737, 445] on div ".deletable-edge-delete-btn { width: 20px; height: 20px; border: 0px solid #ffff…" at bounding box center [805, 442] width 725 height 678
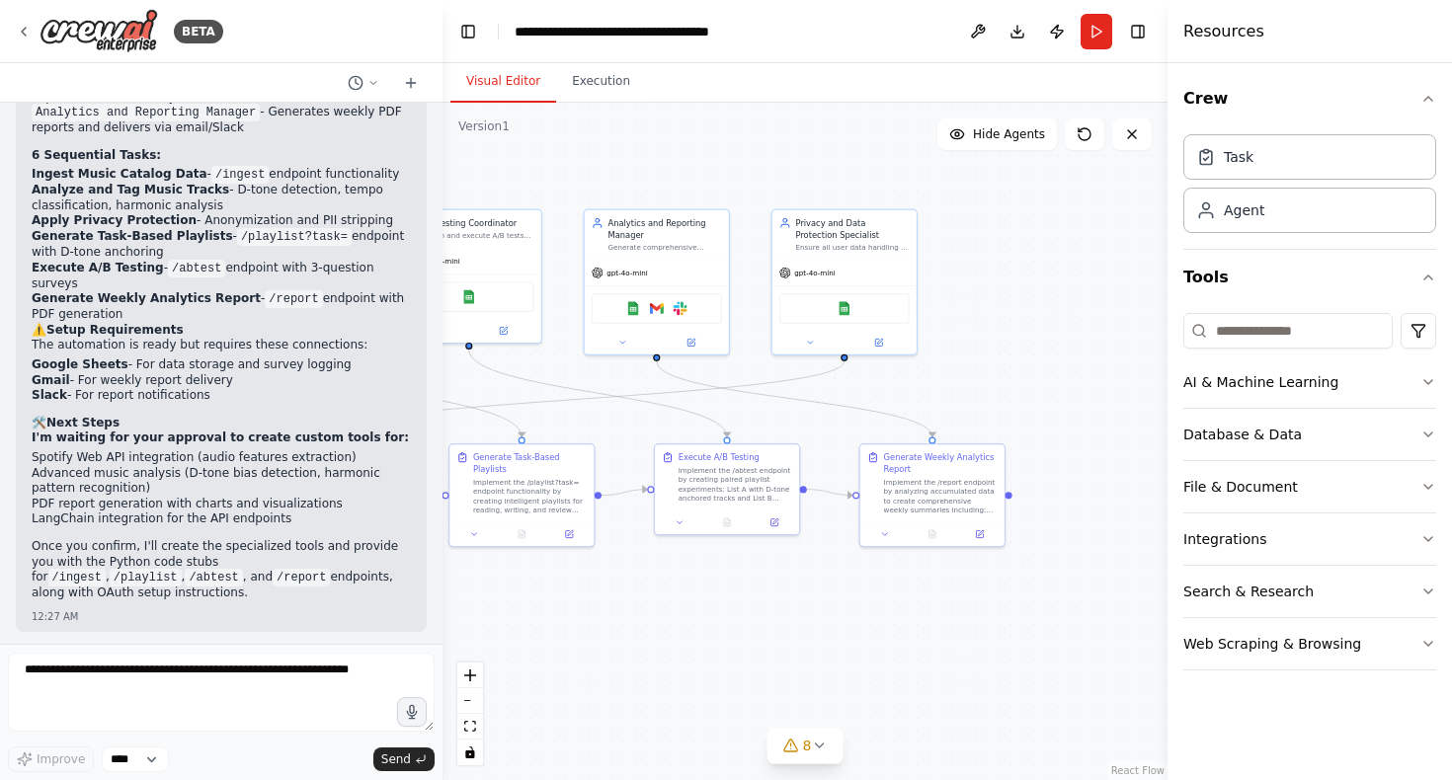
drag, startPoint x: 1126, startPoint y: 417, endPoint x: 808, endPoint y: 418, distance: 318.1
click at [808, 418] on div ".deletable-edge-delete-btn { width: 20px; height: 20px; border: 0px solid #ffff…" at bounding box center [805, 442] width 725 height 678
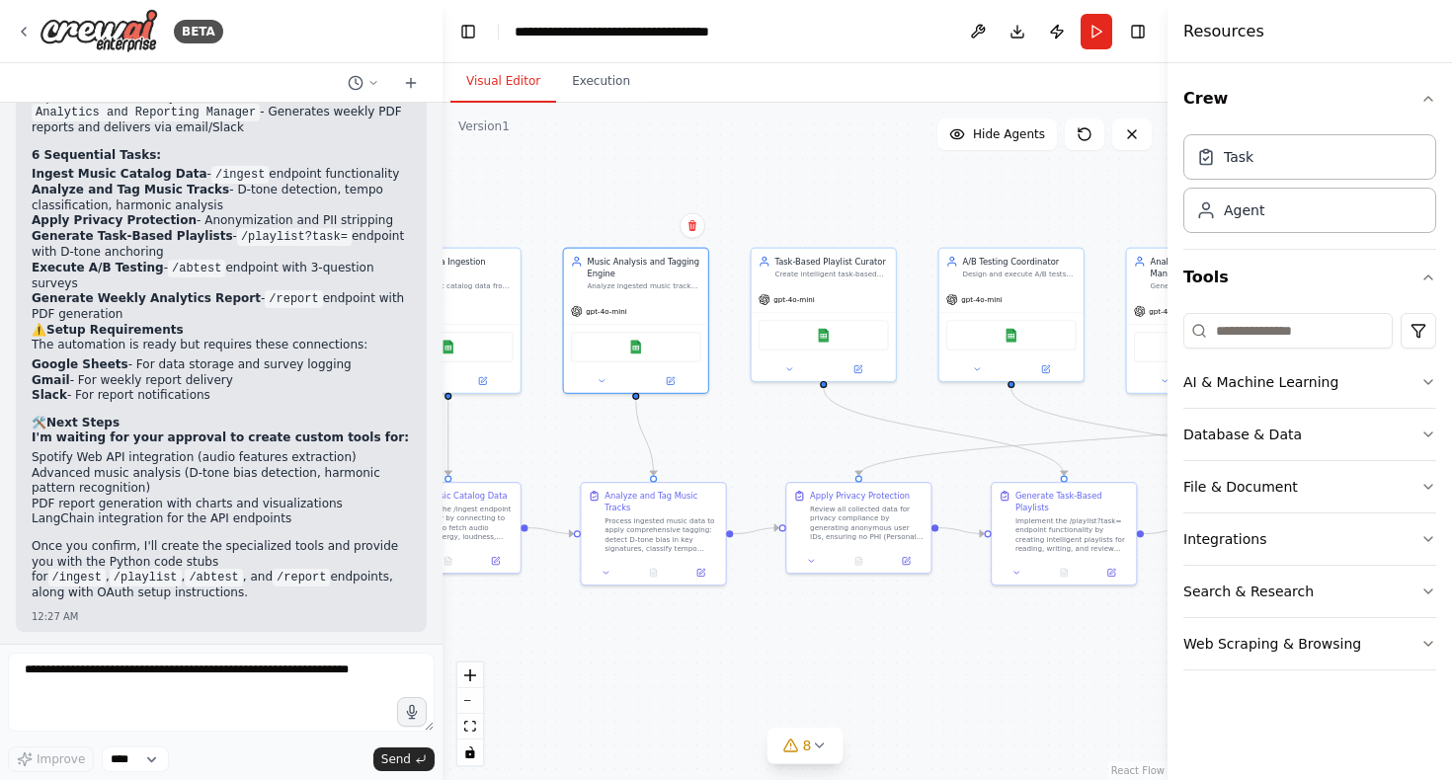
drag, startPoint x: 622, startPoint y: 587, endPoint x: 1163, endPoint y: 625, distance: 541.7
click at [1165, 625] on div "BETA 12:23 AM ▶ Thought process I'll help you build this comprehensive "vibe co…" at bounding box center [726, 390] width 1452 height 780
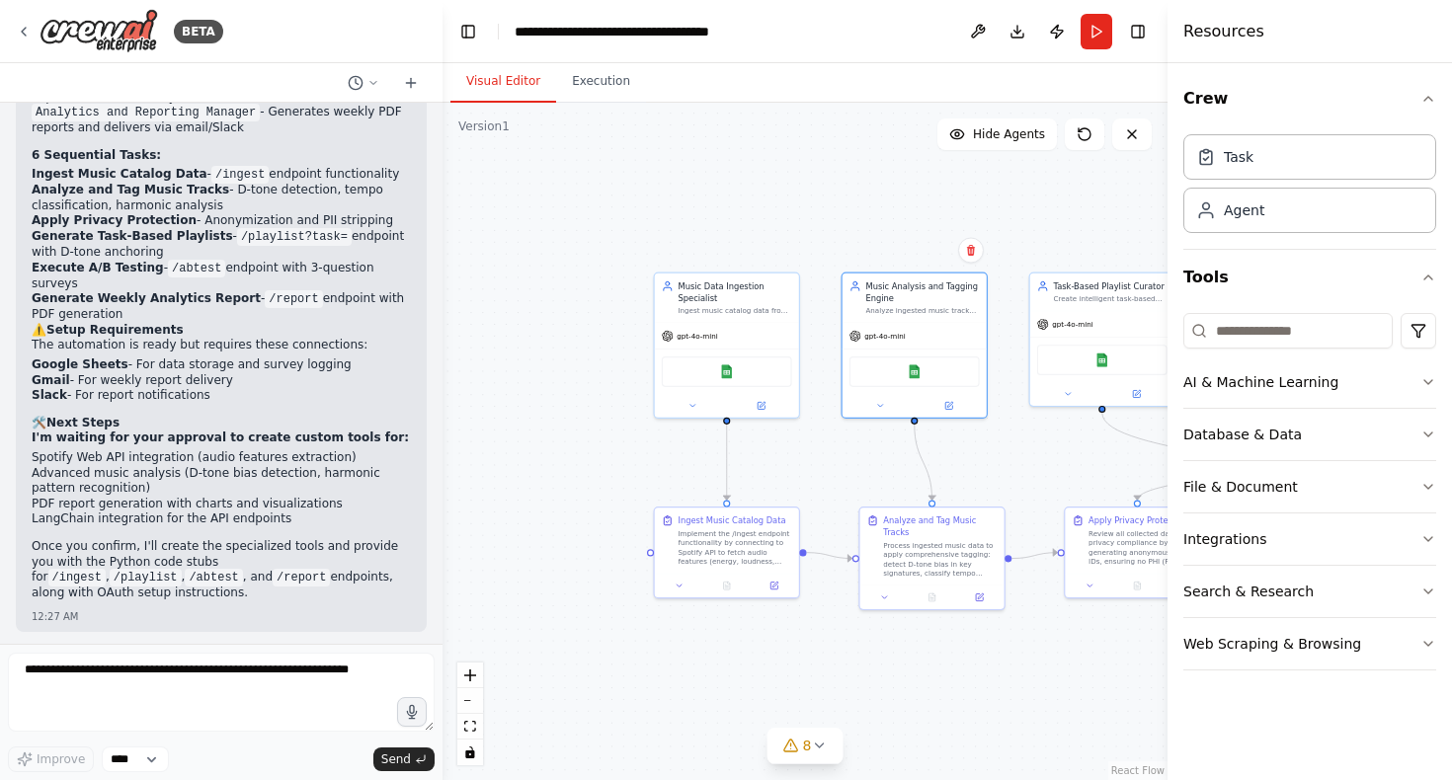
drag, startPoint x: 525, startPoint y: 443, endPoint x: 803, endPoint y: 468, distance: 279.8
click at [803, 468] on div ".deletable-edge-delete-btn { width: 20px; height: 20px; border: 0px solid #ffff…" at bounding box center [805, 442] width 725 height 678
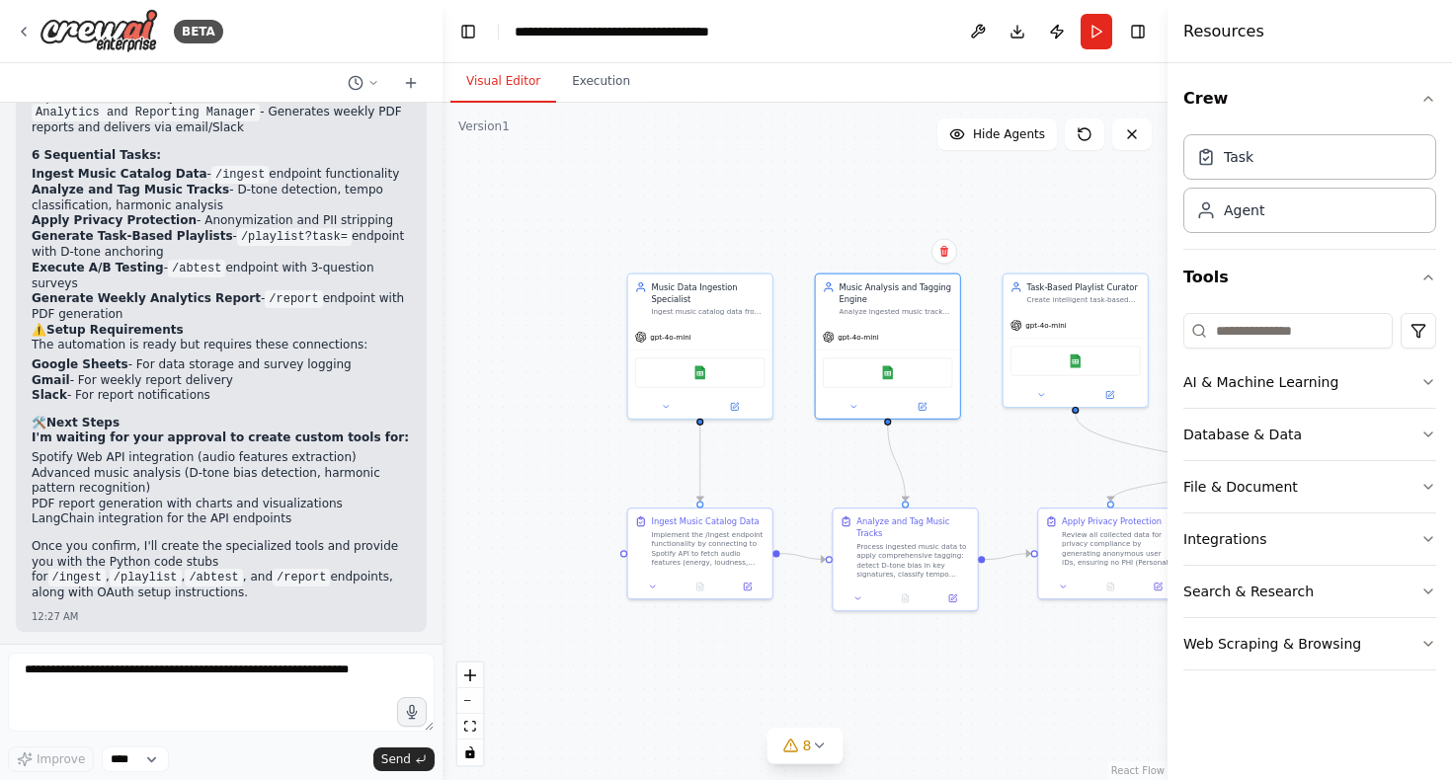
drag, startPoint x: 1017, startPoint y: 467, endPoint x: 897, endPoint y: 467, distance: 119.5
click at [897, 467] on div ".deletable-edge-delete-btn { width: 20px; height: 20px; border: 0px solid #ffff…" at bounding box center [805, 442] width 725 height 678
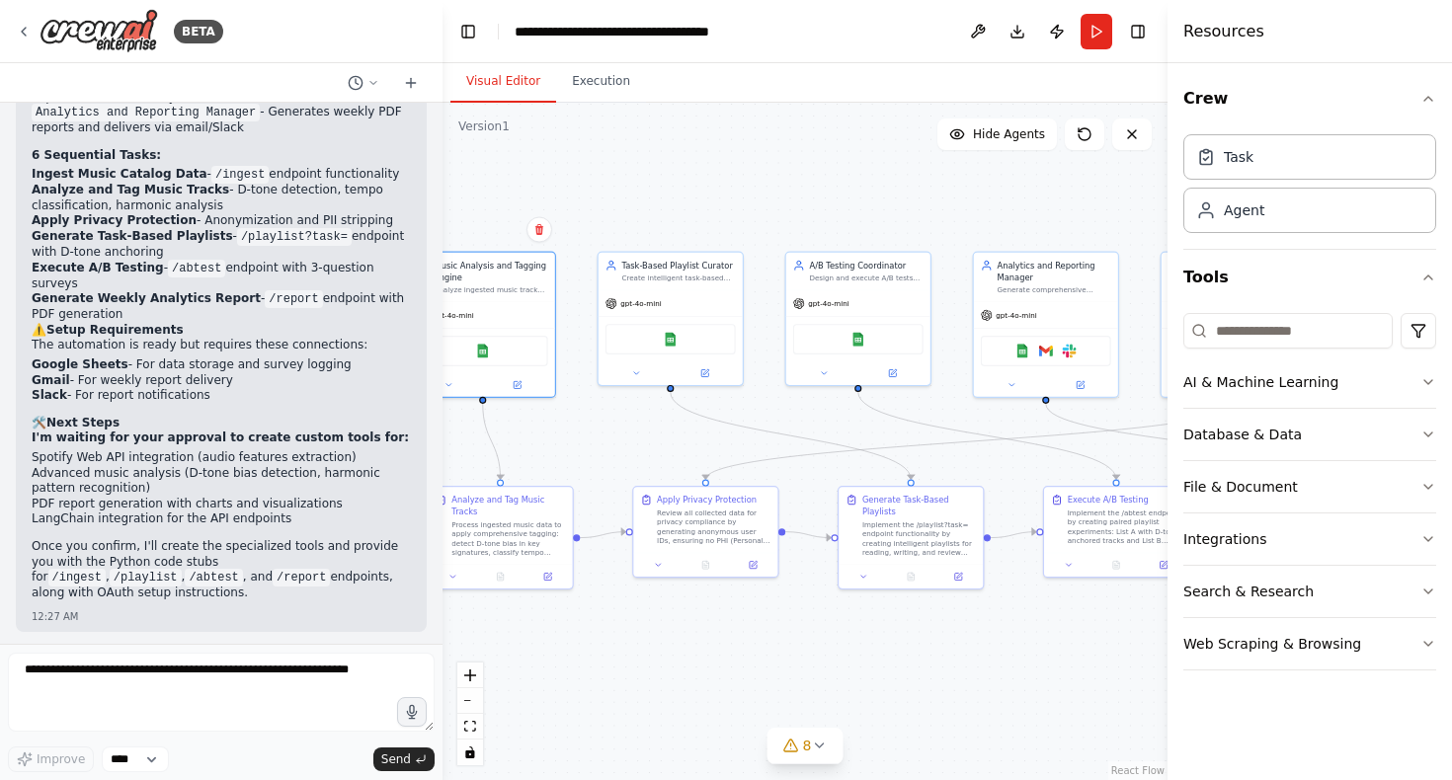
drag, startPoint x: 1031, startPoint y: 469, endPoint x: 710, endPoint y: 447, distance: 321.9
click at [710, 447] on div ".deletable-edge-delete-btn { width: 20px; height: 20px; border: 0px solid #ffff…" at bounding box center [805, 442] width 725 height 678
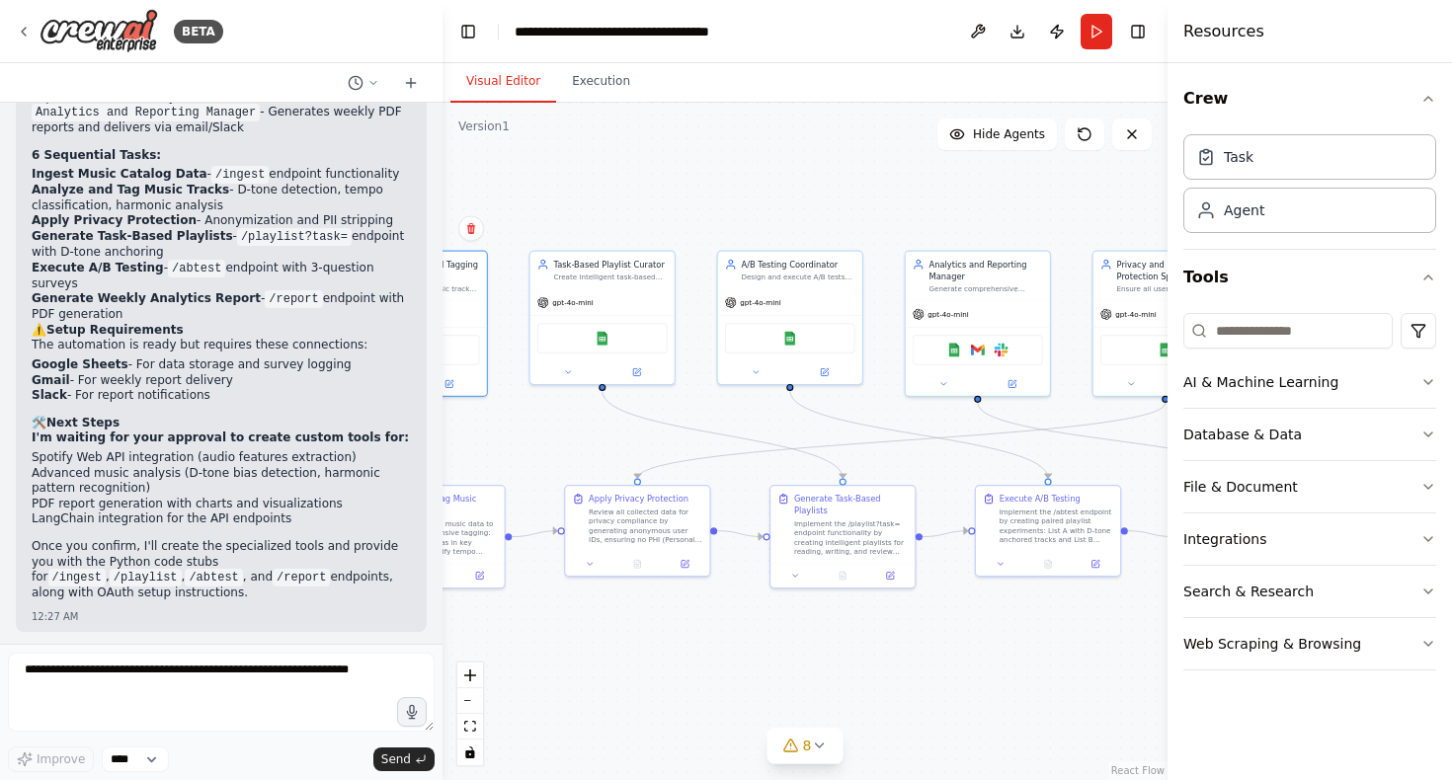
drag, startPoint x: 1021, startPoint y: 481, endPoint x: 962, endPoint y: 481, distance: 59.3
click at [962, 481] on div ".deletable-edge-delete-btn { width: 20px; height: 20px; border: 0px solid #ffff…" at bounding box center [805, 442] width 725 height 678
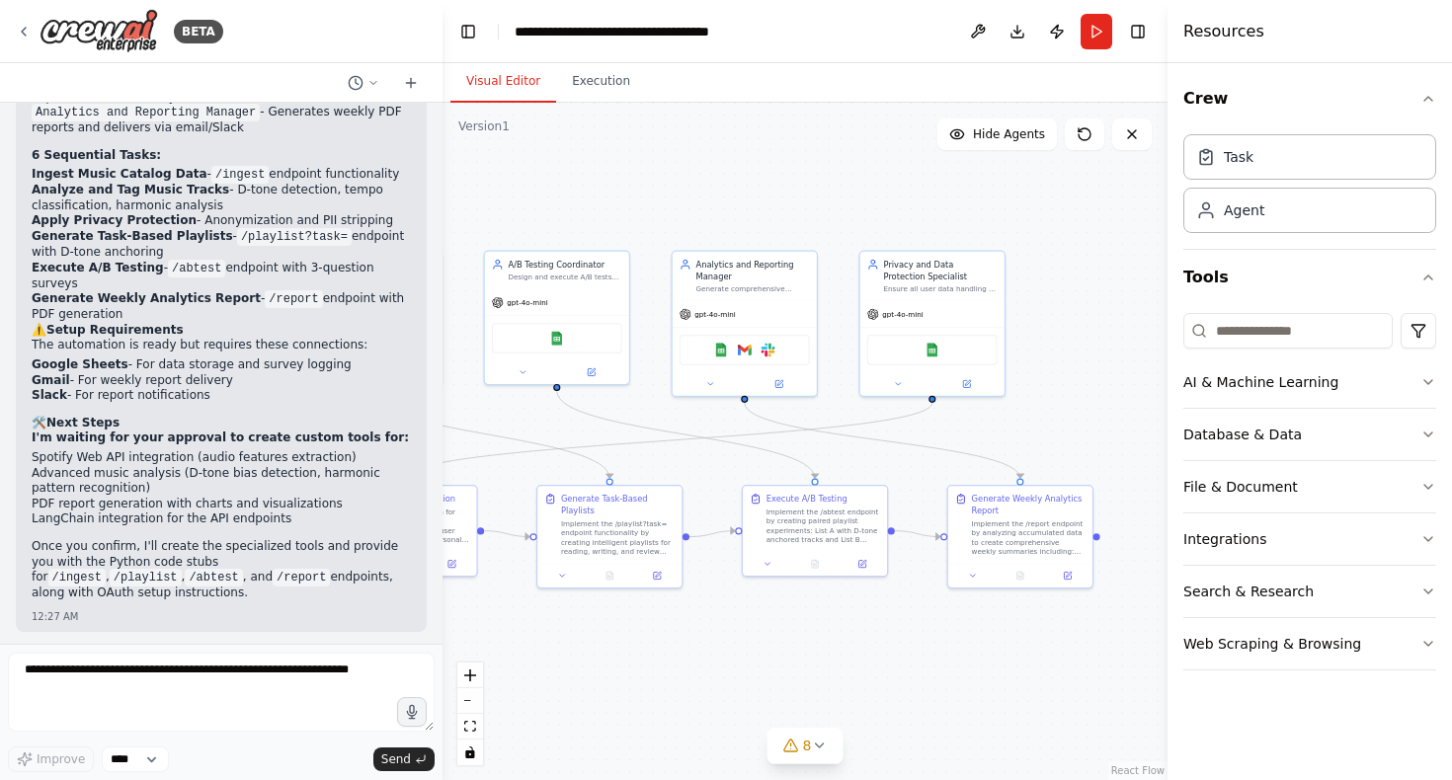
drag, startPoint x: 948, startPoint y: 204, endPoint x: 713, endPoint y: 204, distance: 235.1
click at [713, 204] on div ".deletable-edge-delete-btn { width: 20px; height: 20px; border: 0px solid #ffff…" at bounding box center [805, 442] width 725 height 678
drag, startPoint x: 792, startPoint y: 194, endPoint x: 1109, endPoint y: 223, distance: 318.5
click at [1104, 223] on div ".deletable-edge-delete-btn { width: 20px; height: 20px; border: 0px solid #ffff…" at bounding box center [805, 442] width 725 height 678
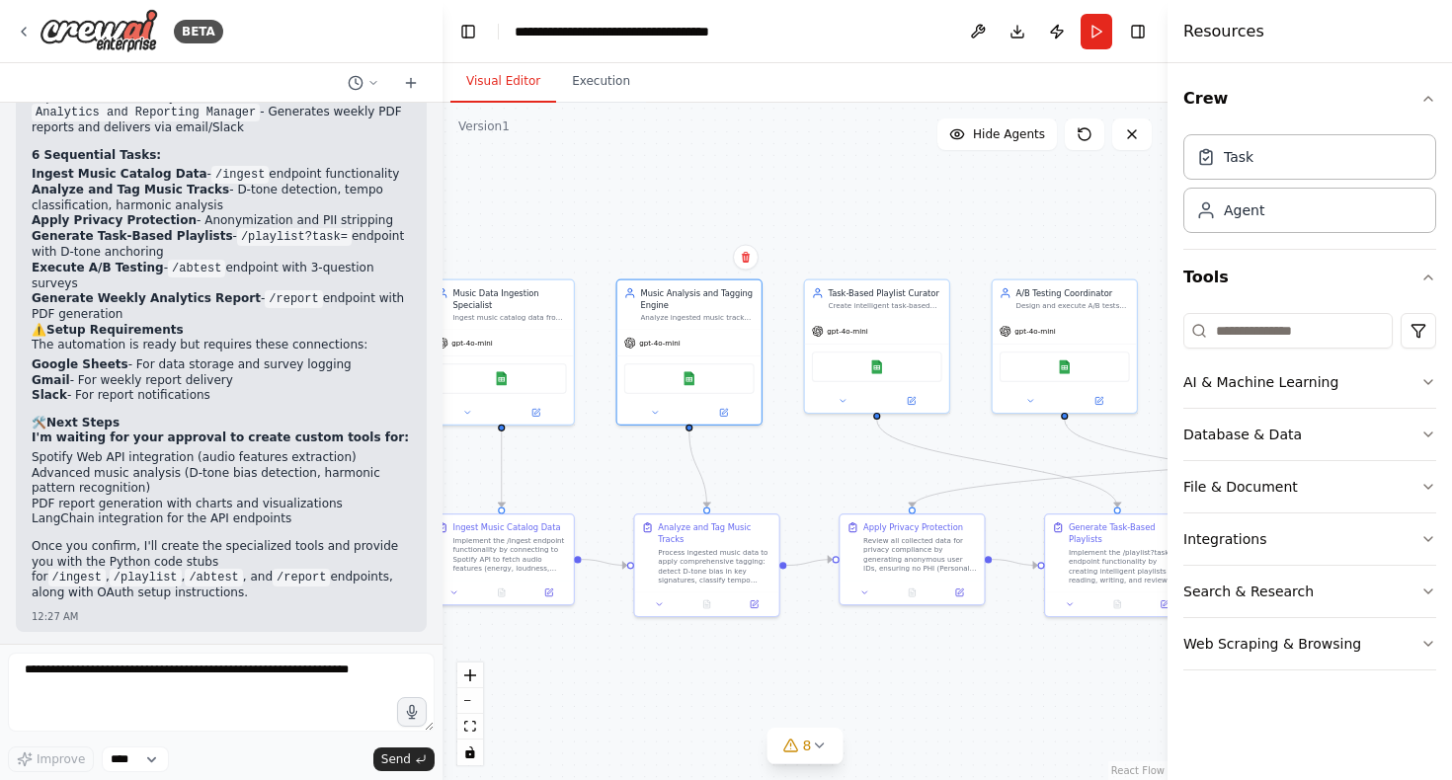
drag, startPoint x: 650, startPoint y: 244, endPoint x: 848, endPoint y: 243, distance: 197.6
click at [848, 243] on div ".deletable-edge-delete-btn { width: 20px; height: 20px; border: 0px solid #ffff…" at bounding box center [805, 442] width 725 height 678
click at [581, 69] on button "Execution" at bounding box center [601, 81] width 90 height 41
click at [523, 79] on button "Visual Editor" at bounding box center [503, 81] width 106 height 41
drag, startPoint x: 611, startPoint y: 454, endPoint x: 771, endPoint y: 454, distance: 159.0
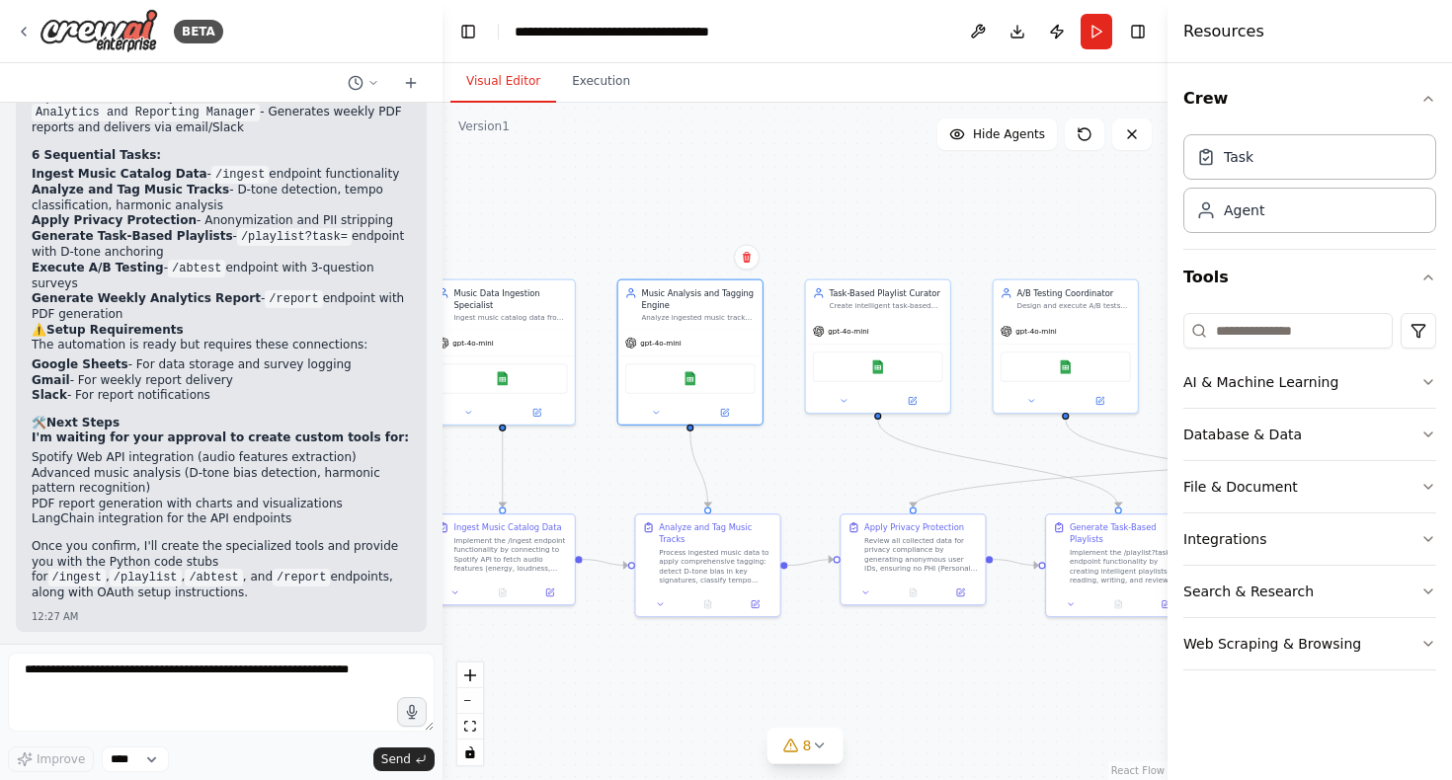
click at [773, 454] on div ".deletable-edge-delete-btn { width: 20px; height: 20px; border: 0px solid #ffff…" at bounding box center [805, 442] width 725 height 678
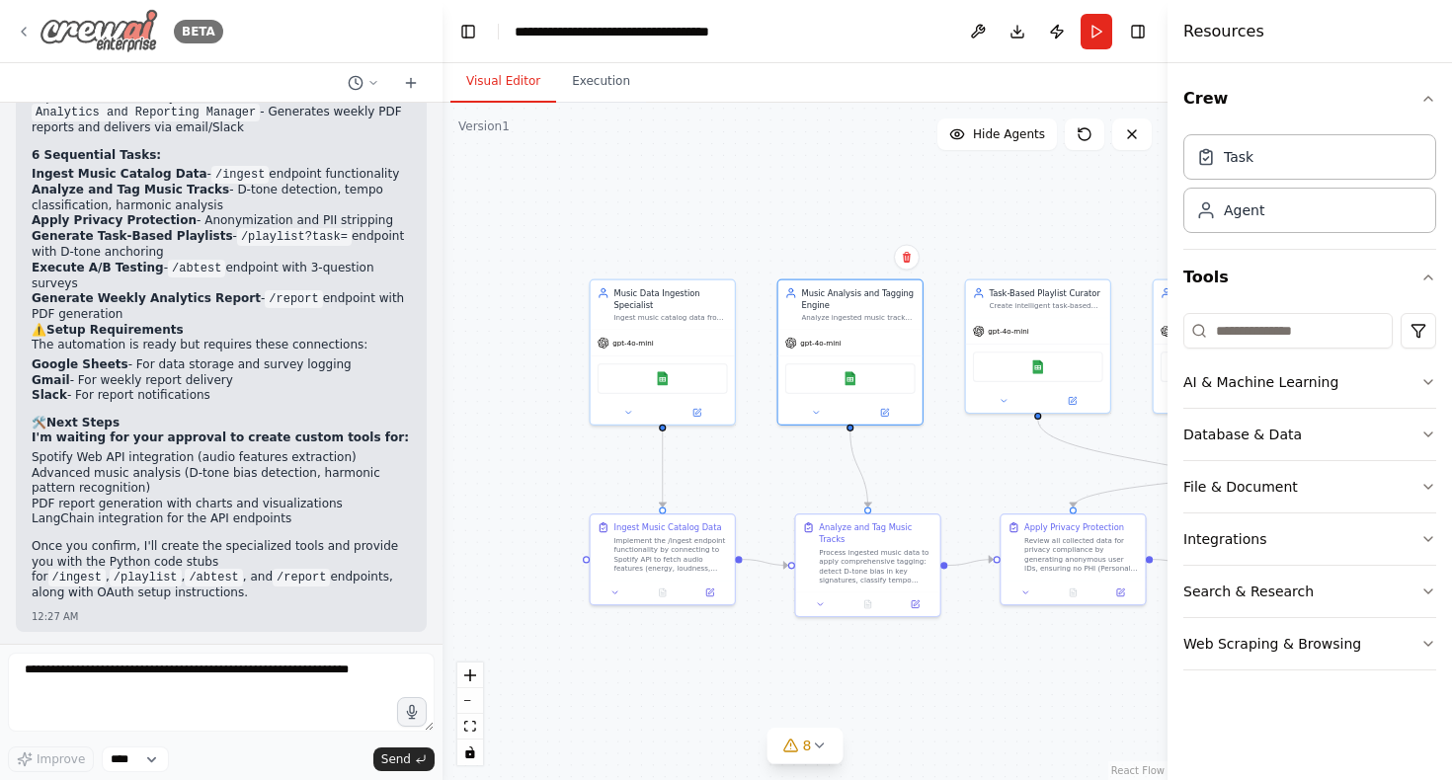
click at [27, 31] on icon at bounding box center [24, 32] width 16 height 16
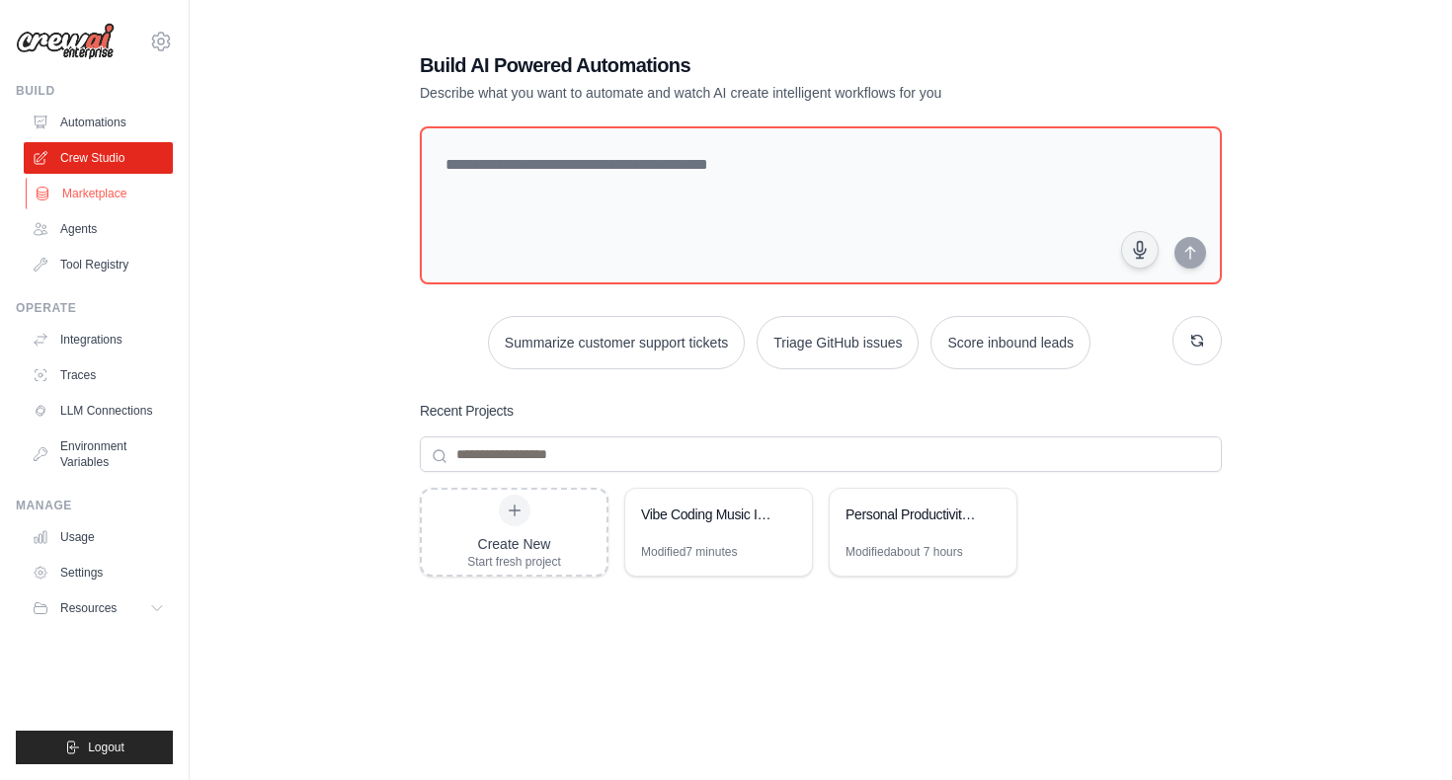
click at [80, 193] on link "Marketplace" at bounding box center [100, 194] width 149 height 32
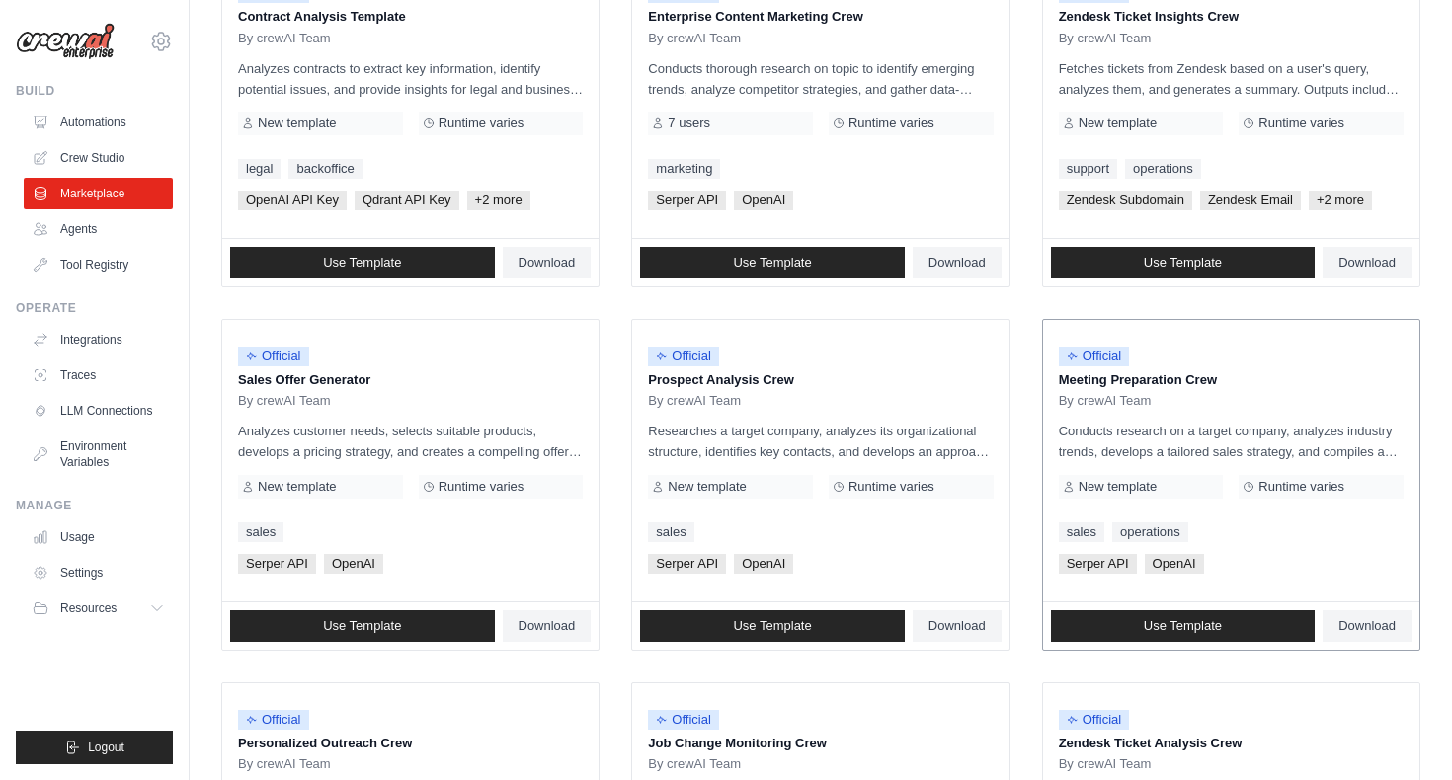
scroll to position [312, 0]
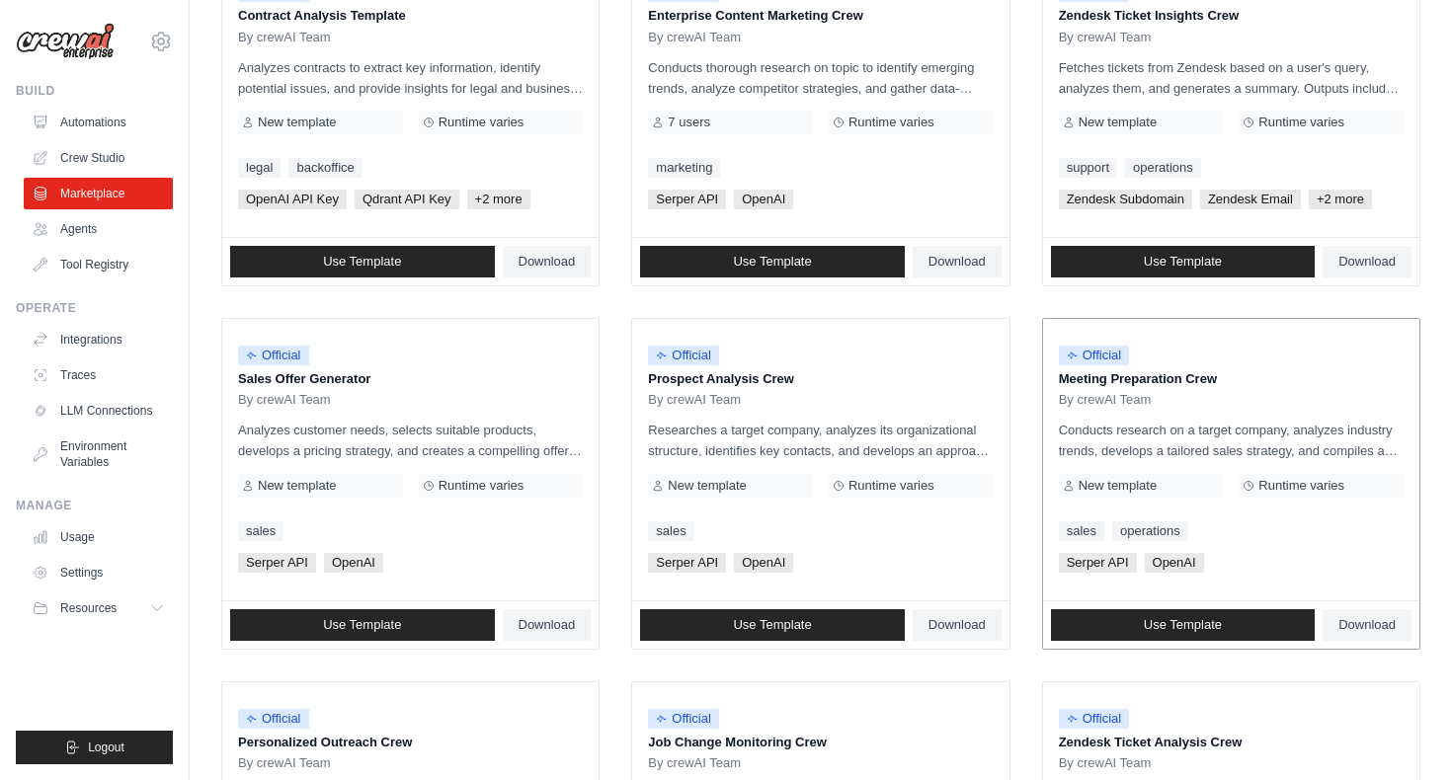
click at [1287, 378] on p "Meeting Preparation Crew" at bounding box center [1231, 379] width 345 height 20
click at [1188, 618] on span "Use Template" at bounding box center [1183, 625] width 78 height 16
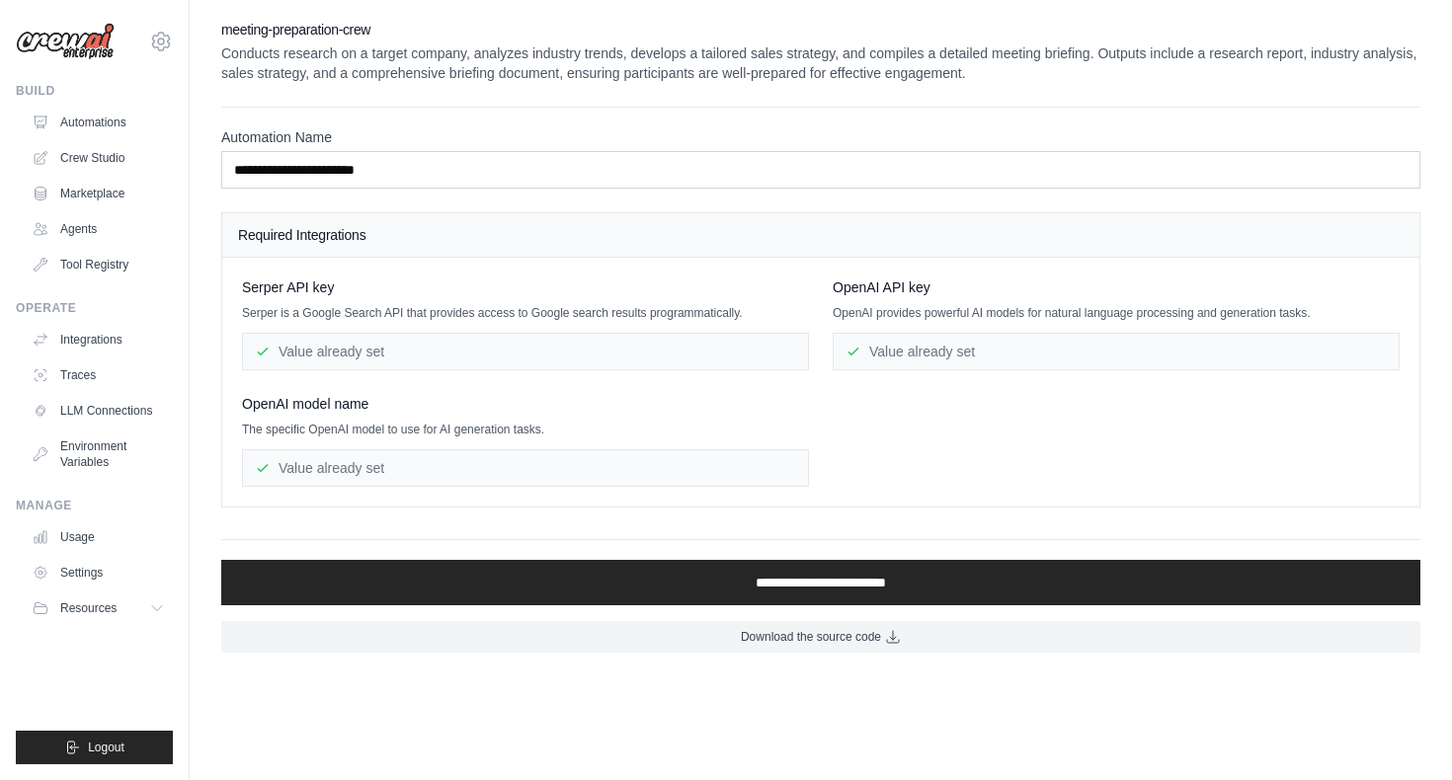
click at [230, 56] on p "Conducts research on a target company, analyzes industry trends, develops a tai…" at bounding box center [820, 63] width 1199 height 40
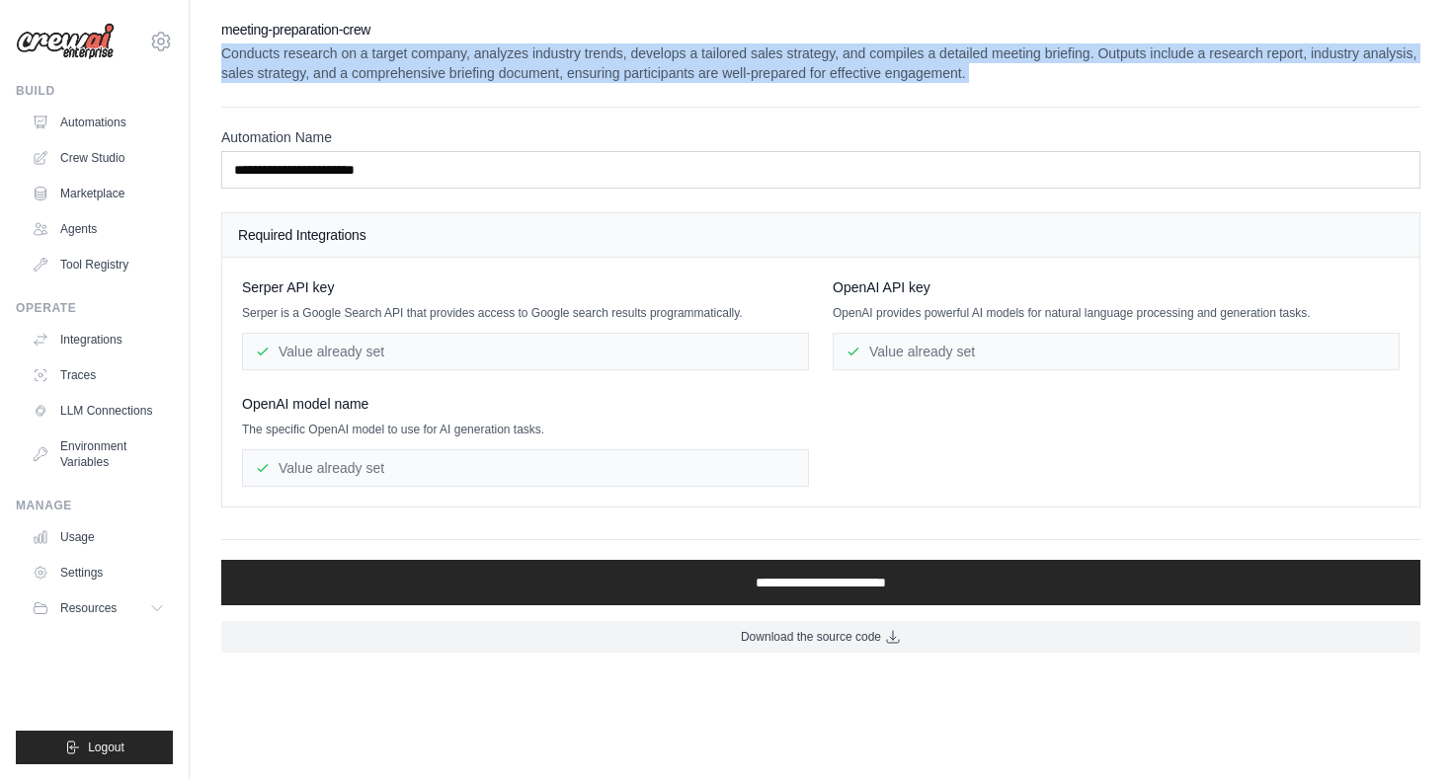
click at [230, 56] on p "Conducts research on a target company, analyzes industry trends, develops a tai…" at bounding box center [820, 63] width 1199 height 40
click at [347, 68] on p "Conducts research on a target company, analyzes industry trends, develops a tai…" at bounding box center [820, 63] width 1199 height 40
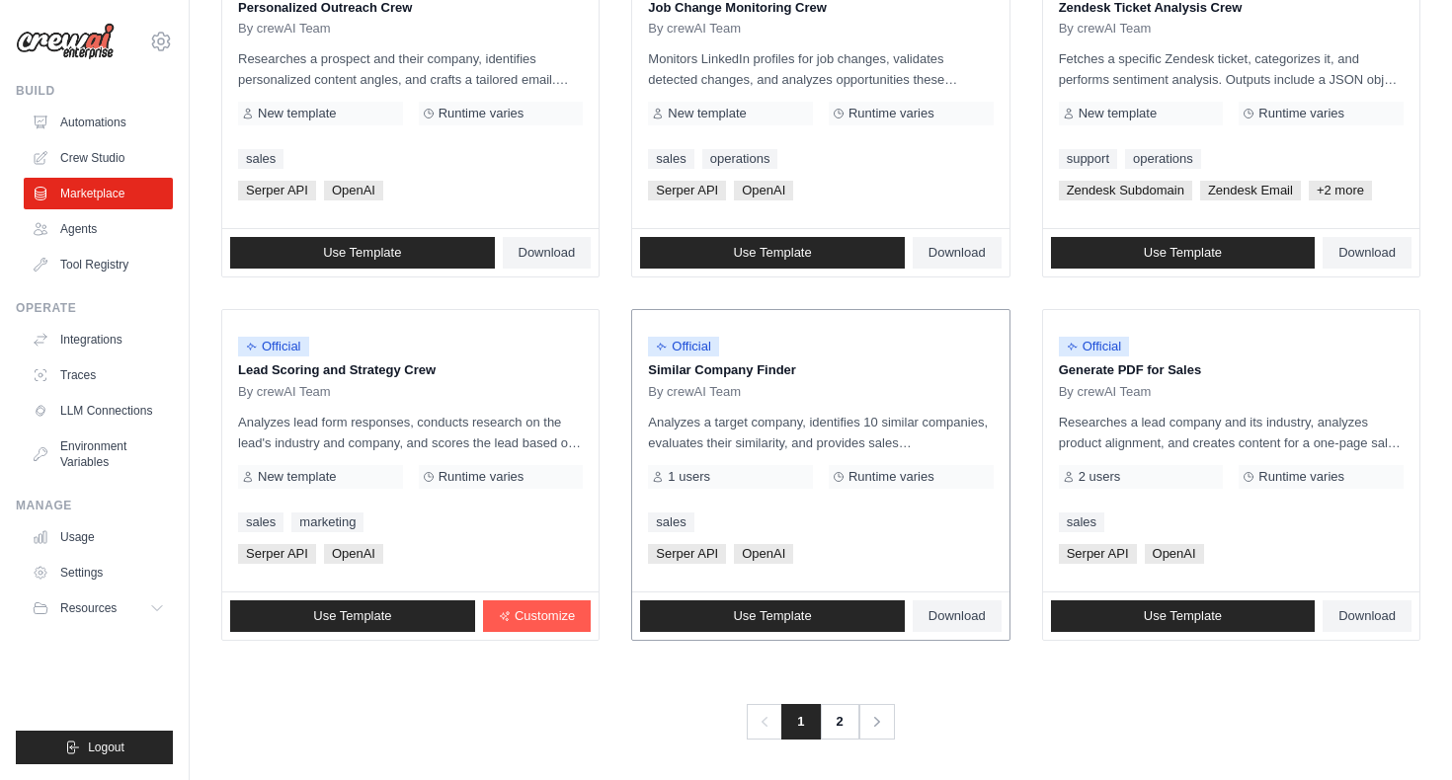
scroll to position [1041, 0]
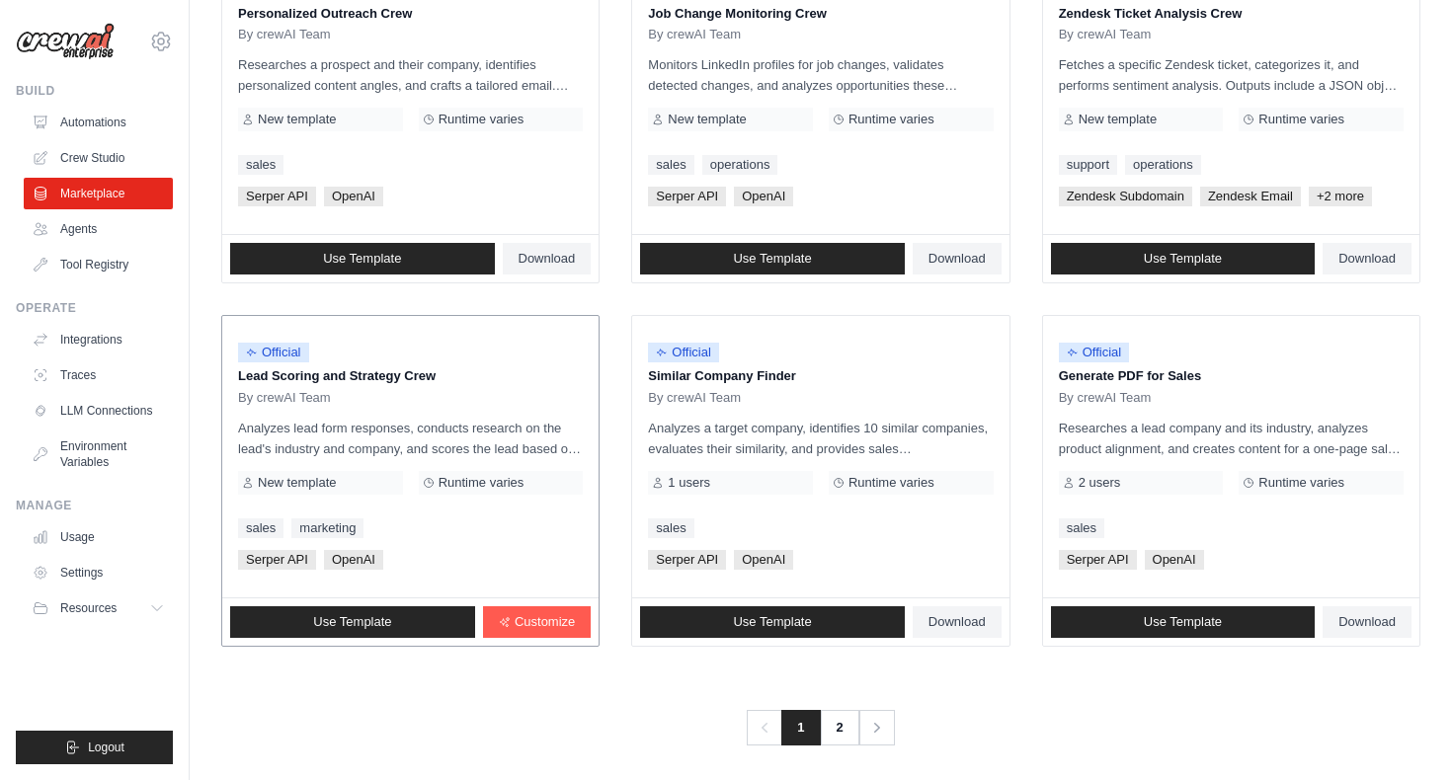
click at [489, 447] on p "Analyzes lead form responses, conducts research on the lead's industry and comp…" at bounding box center [410, 438] width 345 height 41
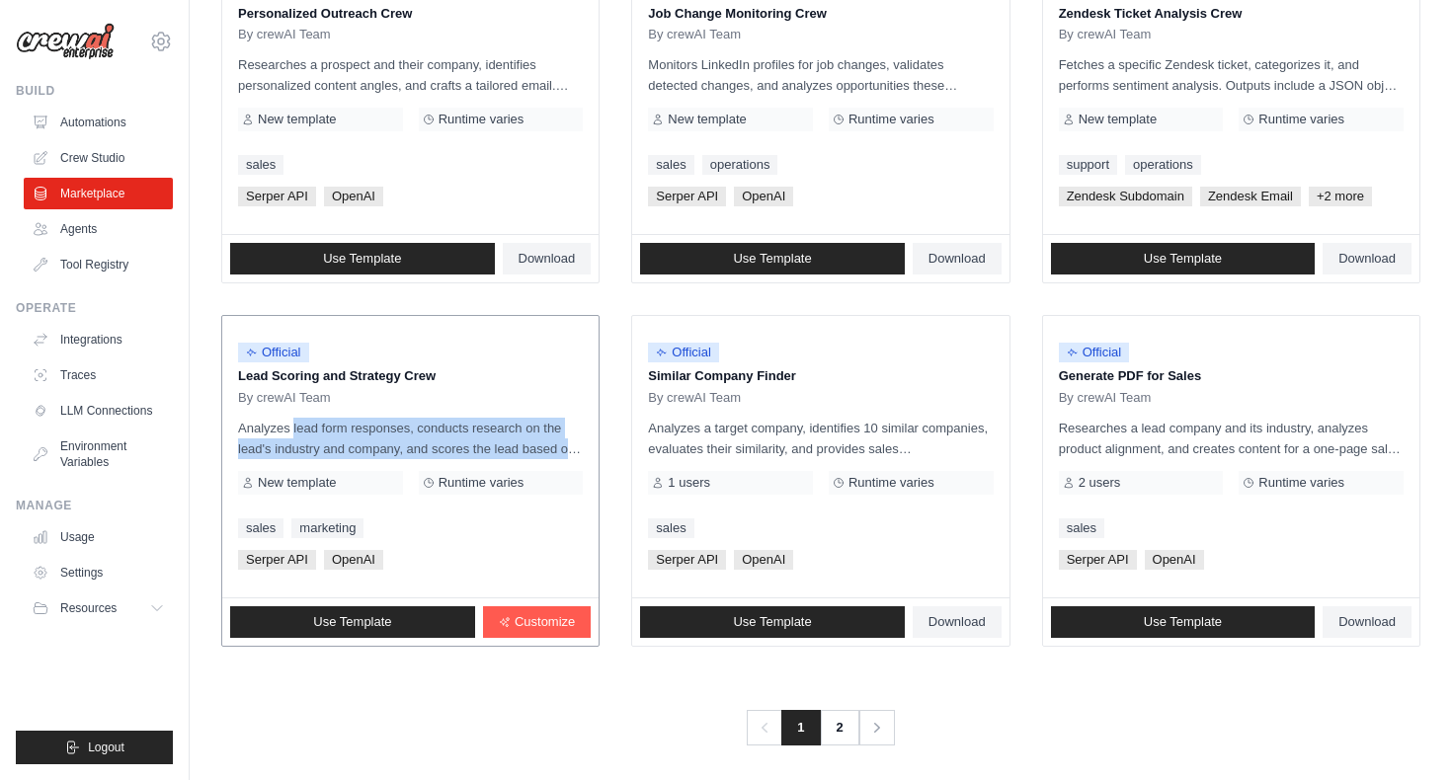
click at [489, 447] on p "Analyzes lead form responses, conducts research on the lead's industry and comp…" at bounding box center [410, 438] width 345 height 41
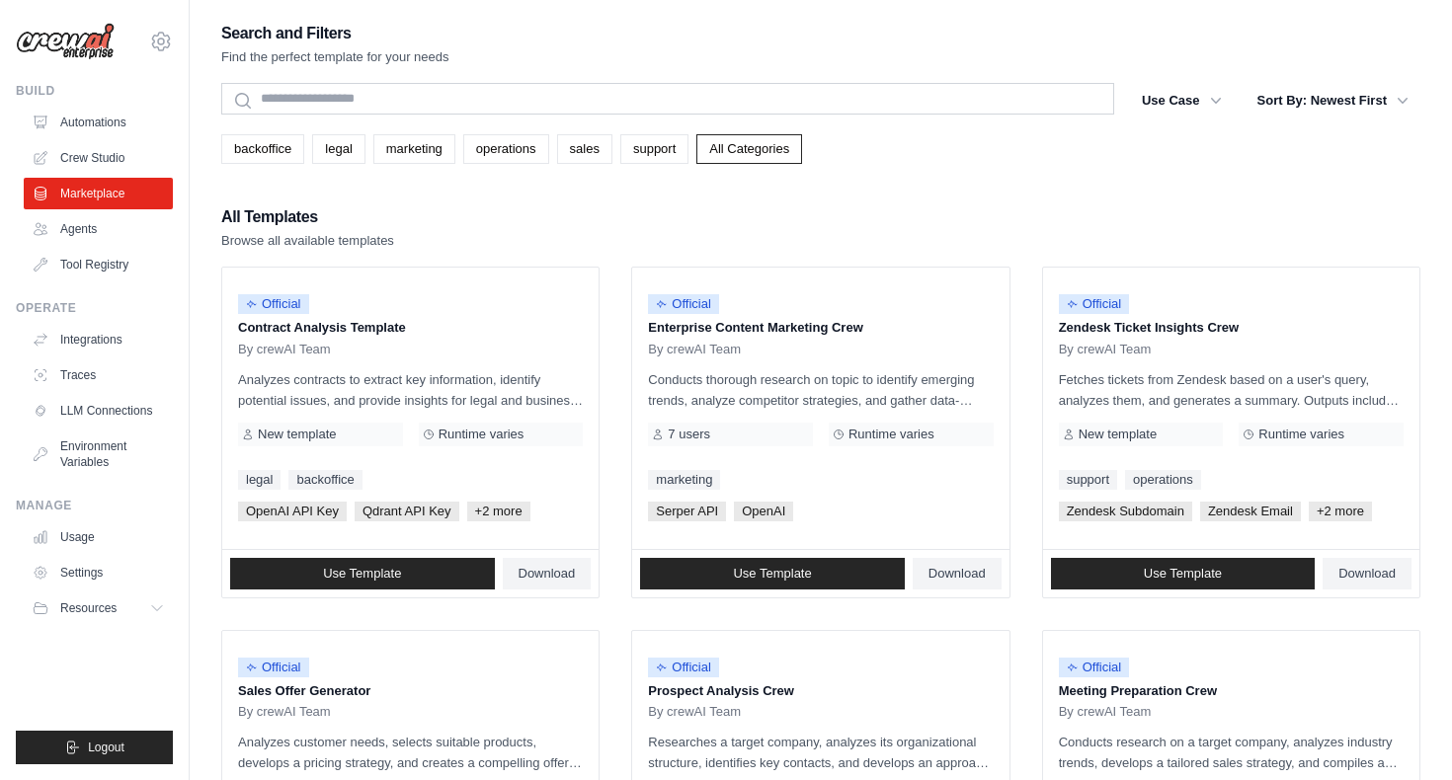
scroll to position [0, 0]
click at [706, 244] on div "All Templates Browse all available templates" at bounding box center [820, 226] width 1199 height 47
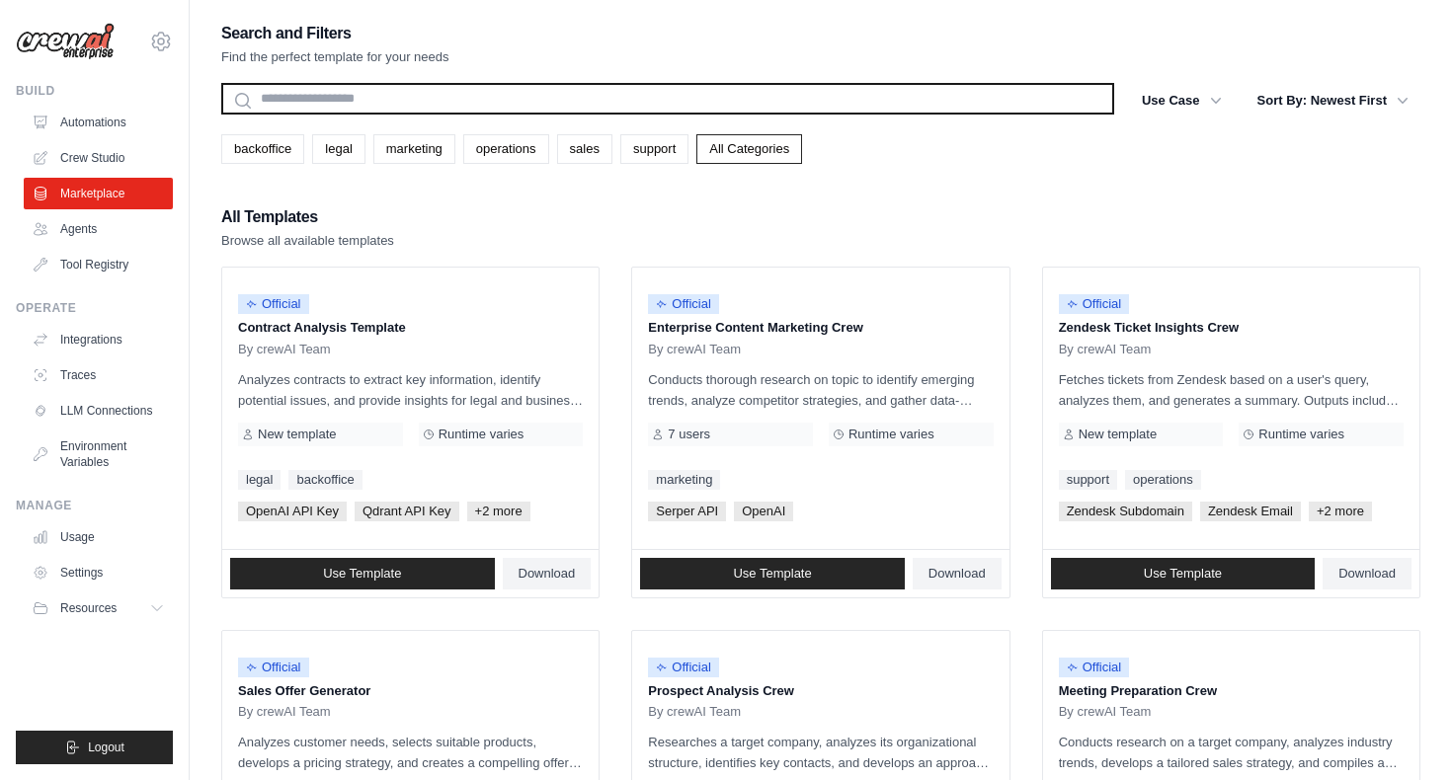
click at [548, 92] on input "text" at bounding box center [667, 99] width 893 height 32
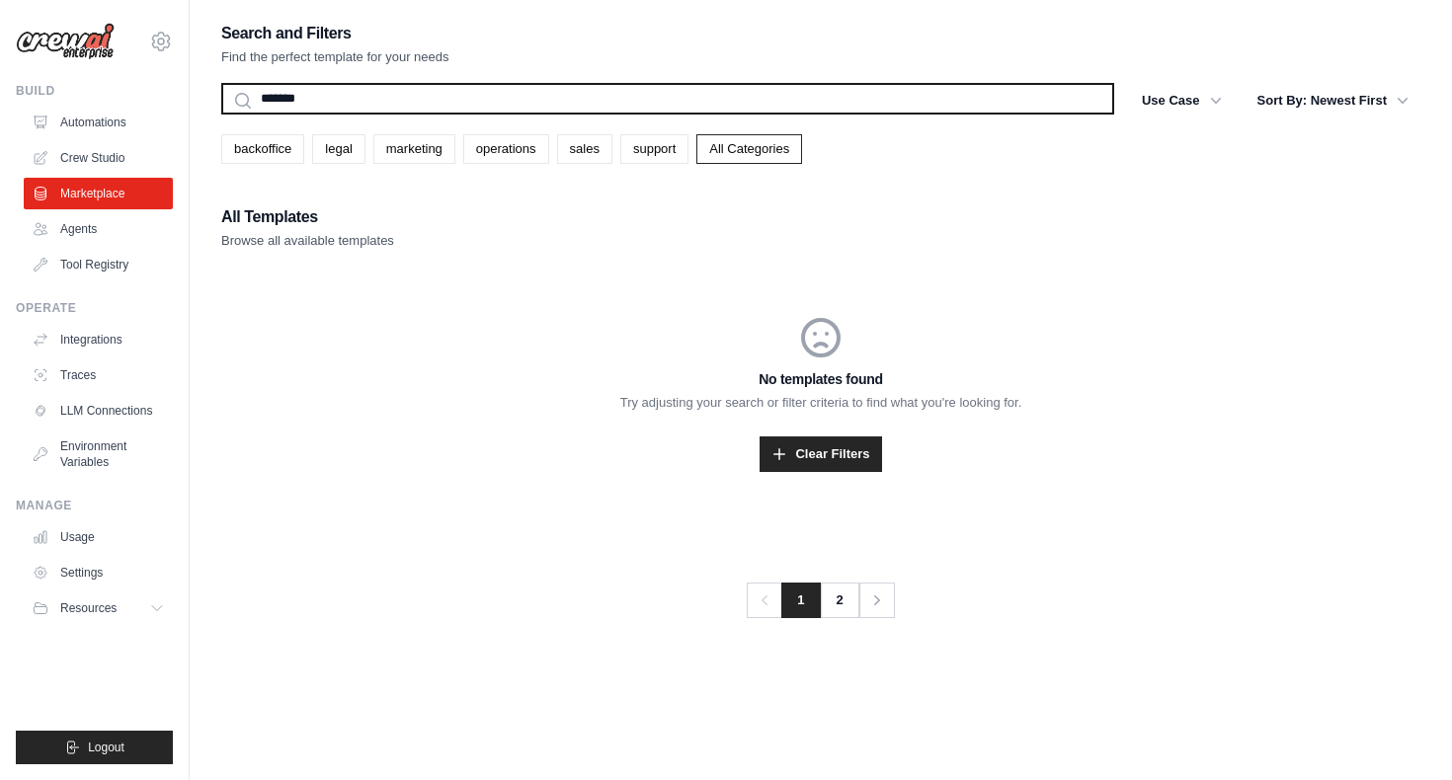
type input "*******"
click at [220, 114] on button "Search" at bounding box center [220, 114] width 1 height 1
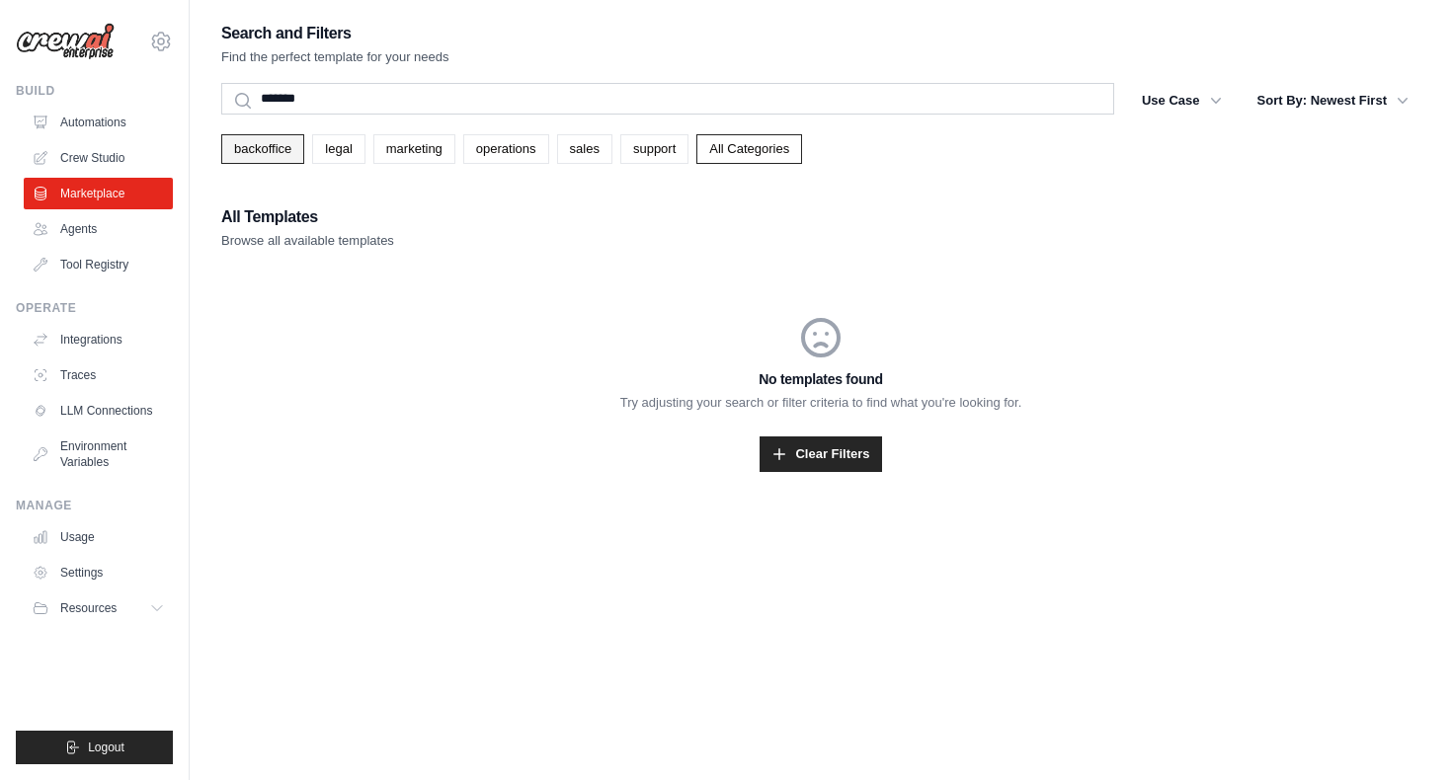
click at [291, 139] on link "backoffice" at bounding box center [262, 149] width 83 height 30
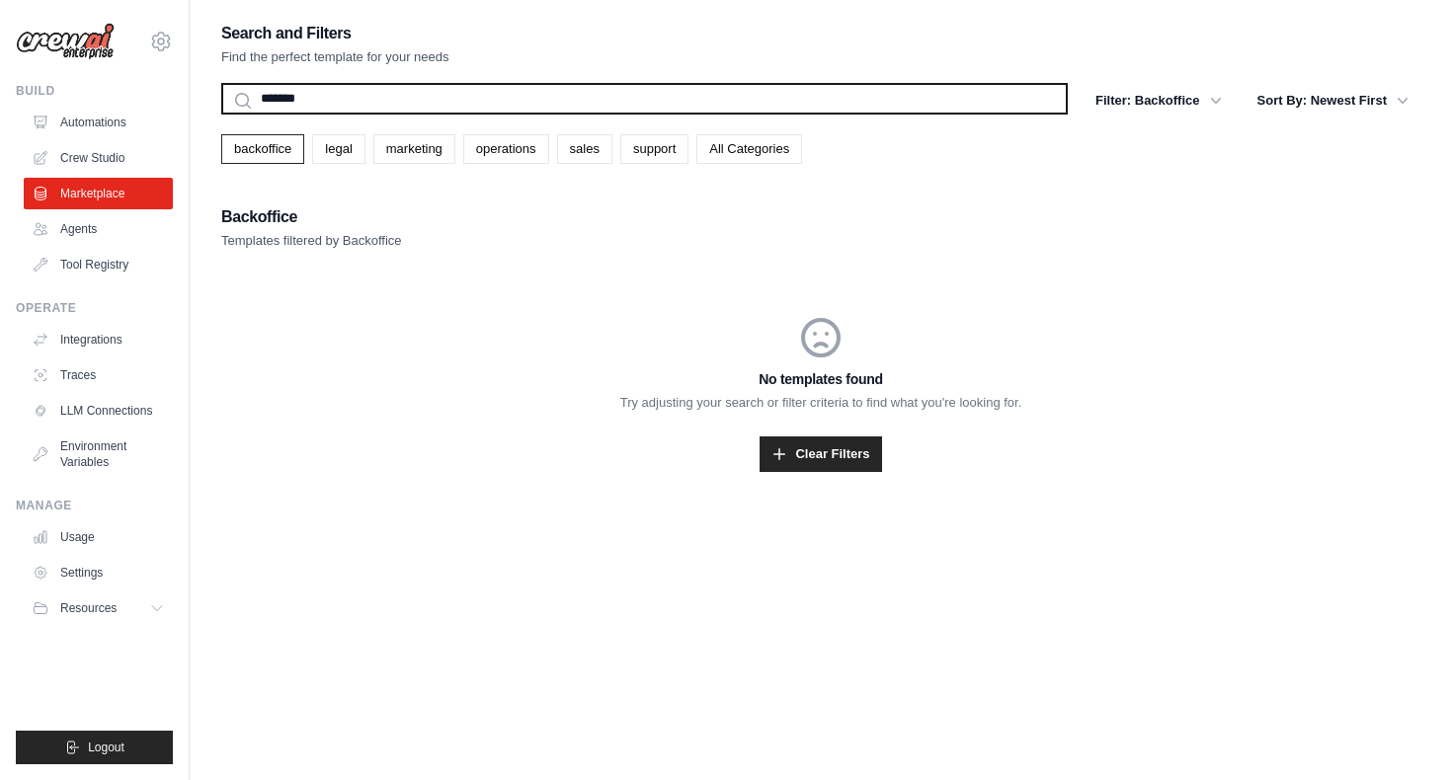
click at [383, 98] on input "*******" at bounding box center [644, 99] width 847 height 32
click at [336, 102] on input "text" at bounding box center [644, 99] width 847 height 32
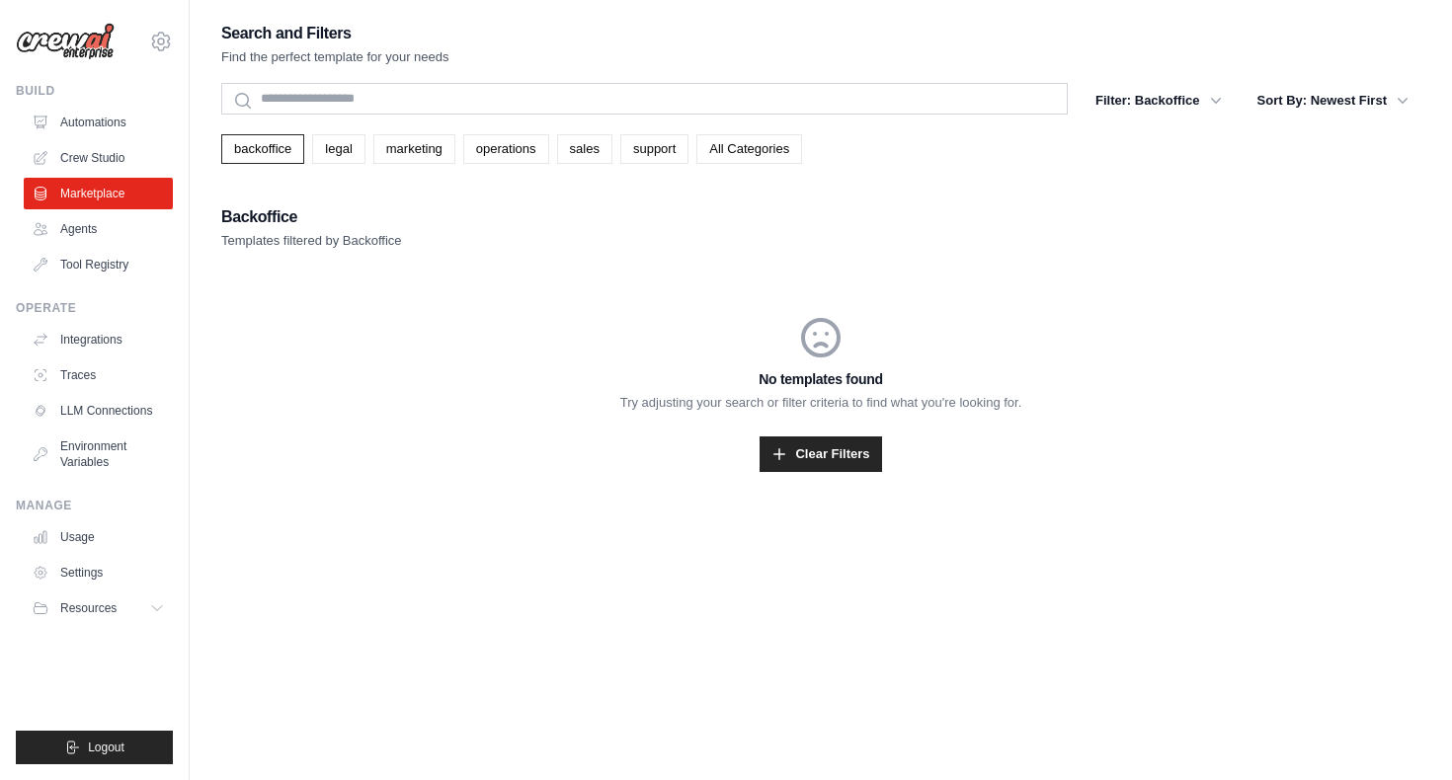
click at [368, 150] on div "backoffice legal marketing operations sales support All Categories" at bounding box center [820, 149] width 1199 height 30
click at [398, 141] on link "marketing" at bounding box center [414, 149] width 82 height 30
click at [282, 136] on link "backoffice" at bounding box center [262, 149] width 83 height 30
click at [289, 42] on h2 "Search and Filters" at bounding box center [335, 34] width 228 height 28
click at [860, 614] on link "Next" at bounding box center [878, 601] width 37 height 36
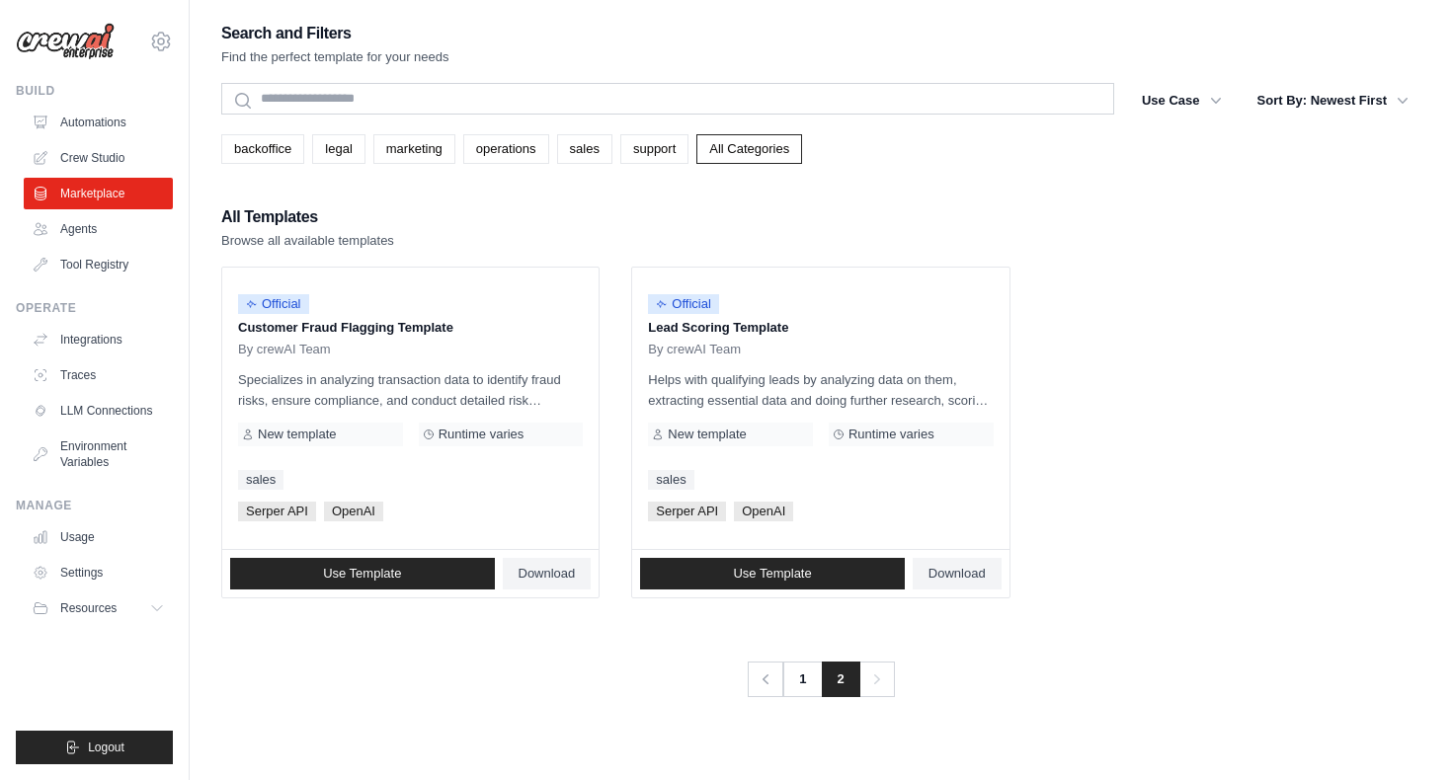
click at [842, 607] on div "Search and Filters Find the perfect template for your needs Search Use Case bac…" at bounding box center [820, 359] width 1199 height 678
click at [805, 677] on link "1" at bounding box center [804, 680] width 40 height 36
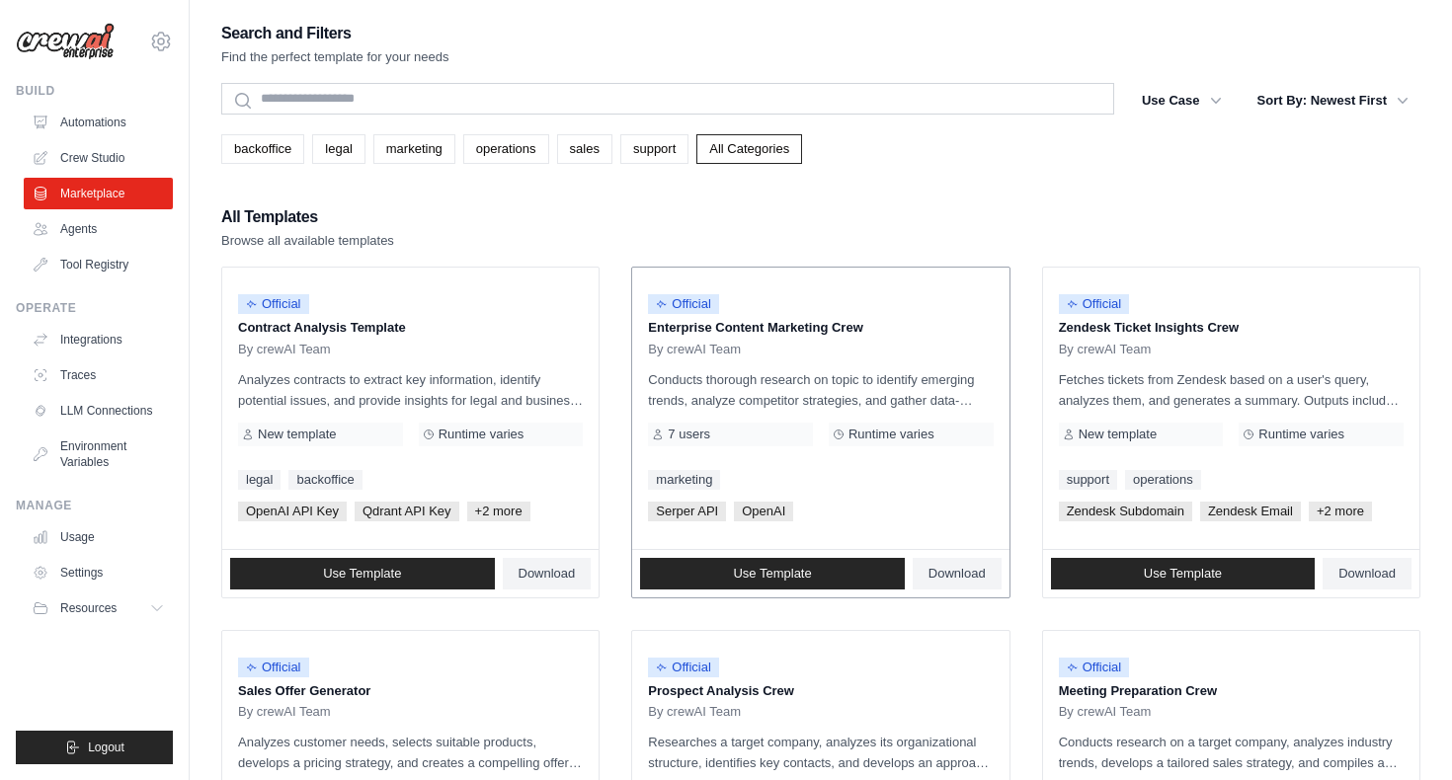
click at [793, 337] on div "Official Enterprise Content Marketing Crew By crewAI Team" at bounding box center [820, 321] width 345 height 74
click at [832, 567] on link "Use Template" at bounding box center [772, 574] width 265 height 32
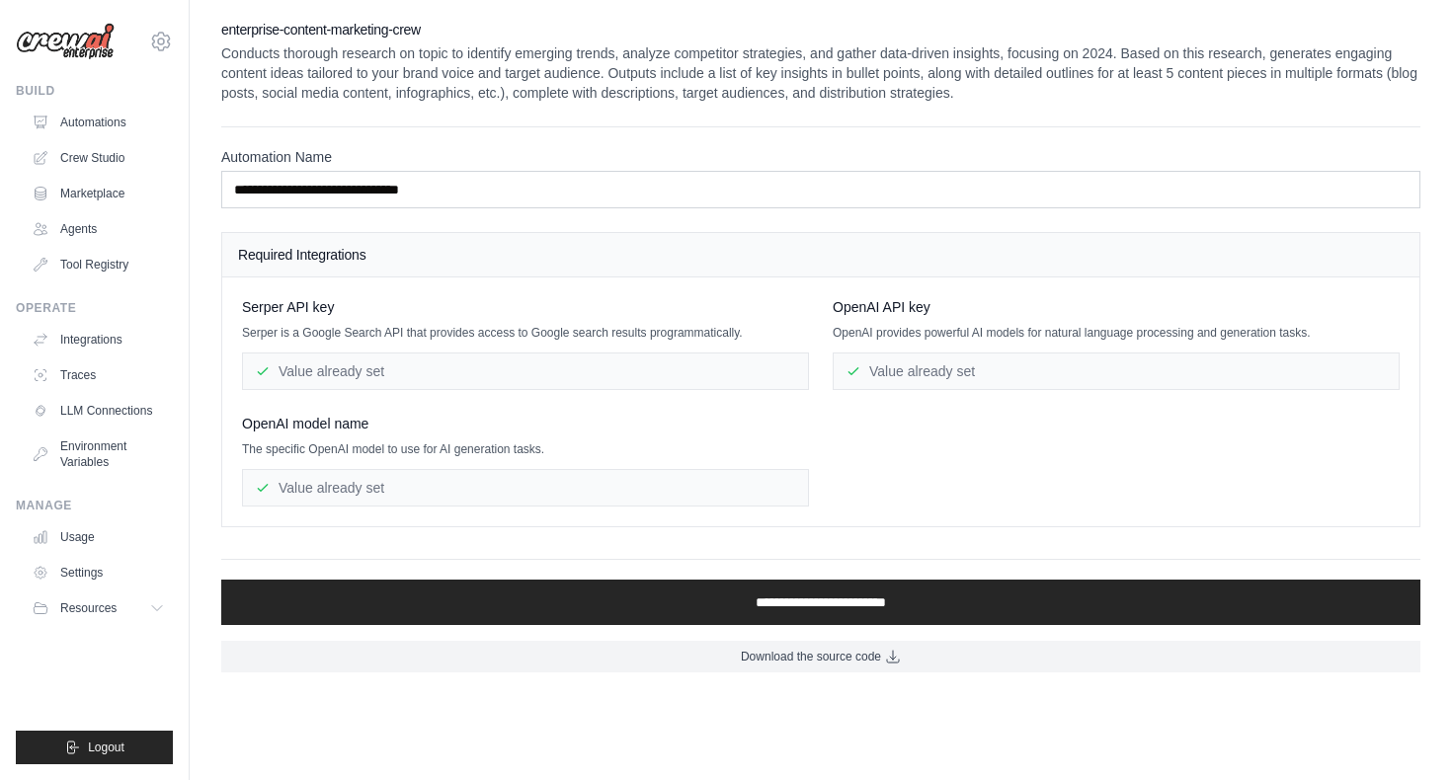
click at [491, 76] on p "Conducts thorough research on topic to identify emerging trends, analyze compet…" at bounding box center [820, 72] width 1199 height 59
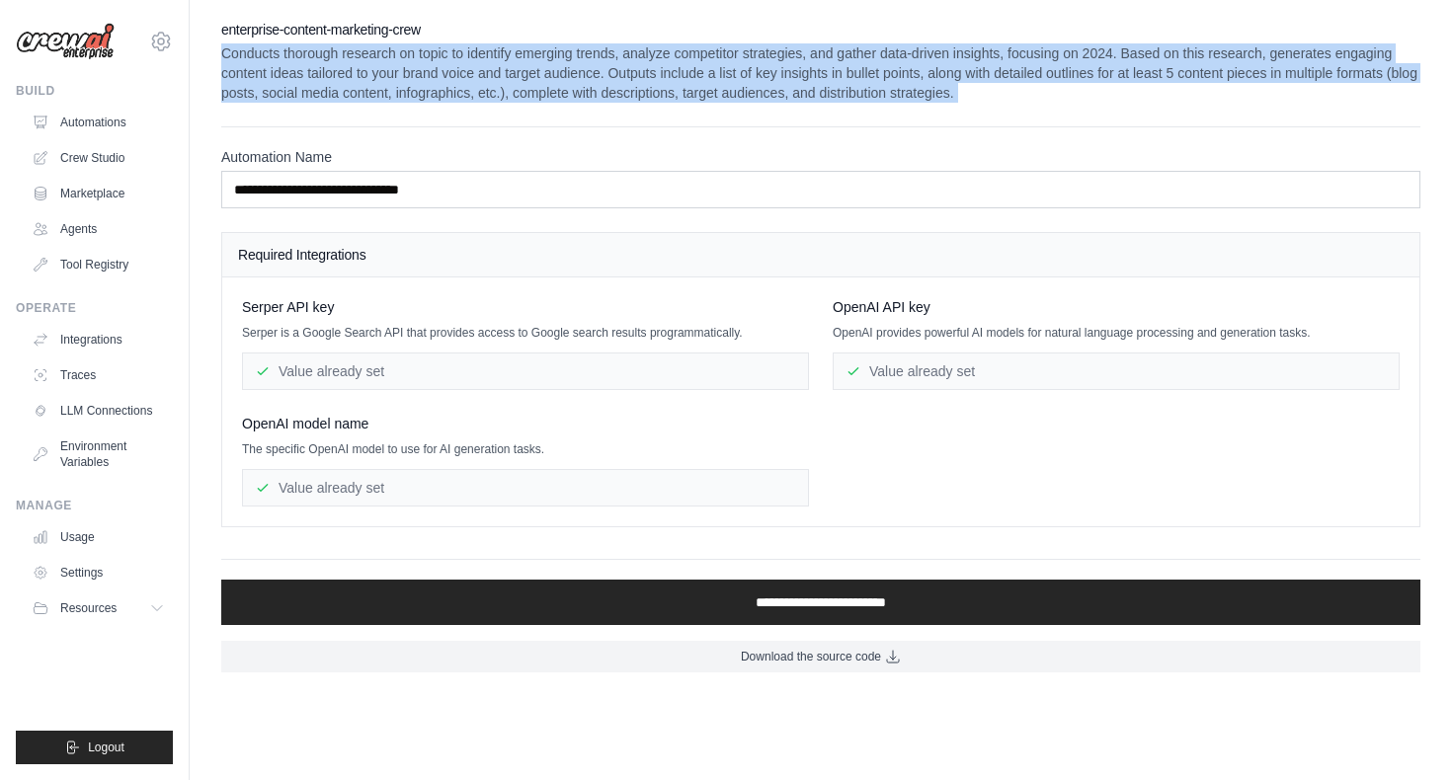
click at [491, 76] on p "Conducts thorough research on topic to identify emerging trends, analyze compet…" at bounding box center [820, 72] width 1199 height 59
